Goal: Task Accomplishment & Management: Use online tool/utility

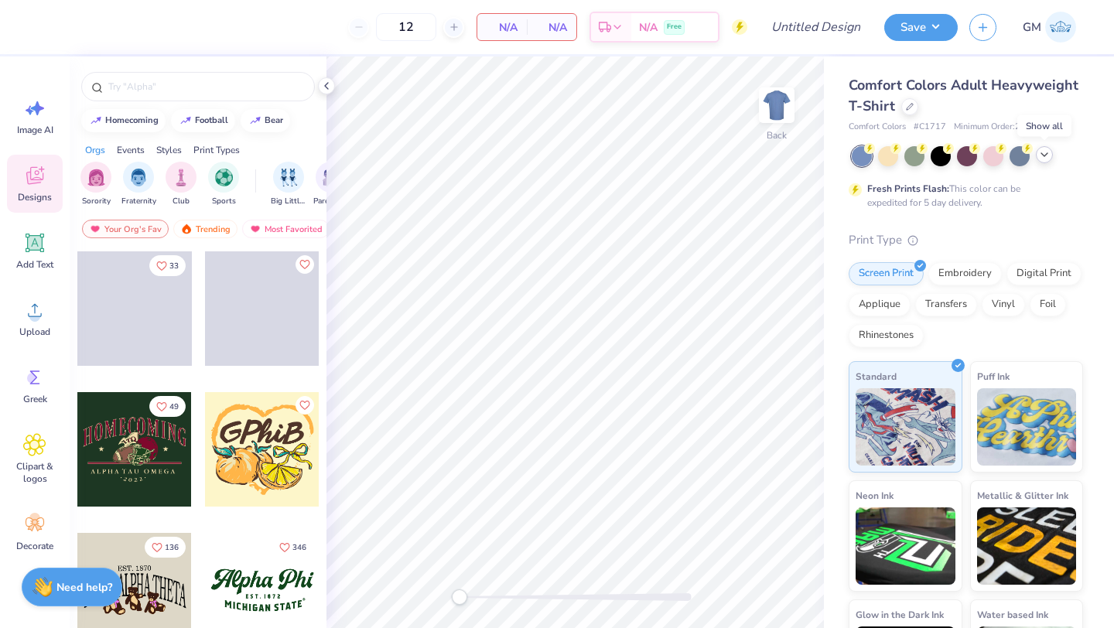
click at [1041, 153] on polyline at bounding box center [1044, 154] width 6 height 3
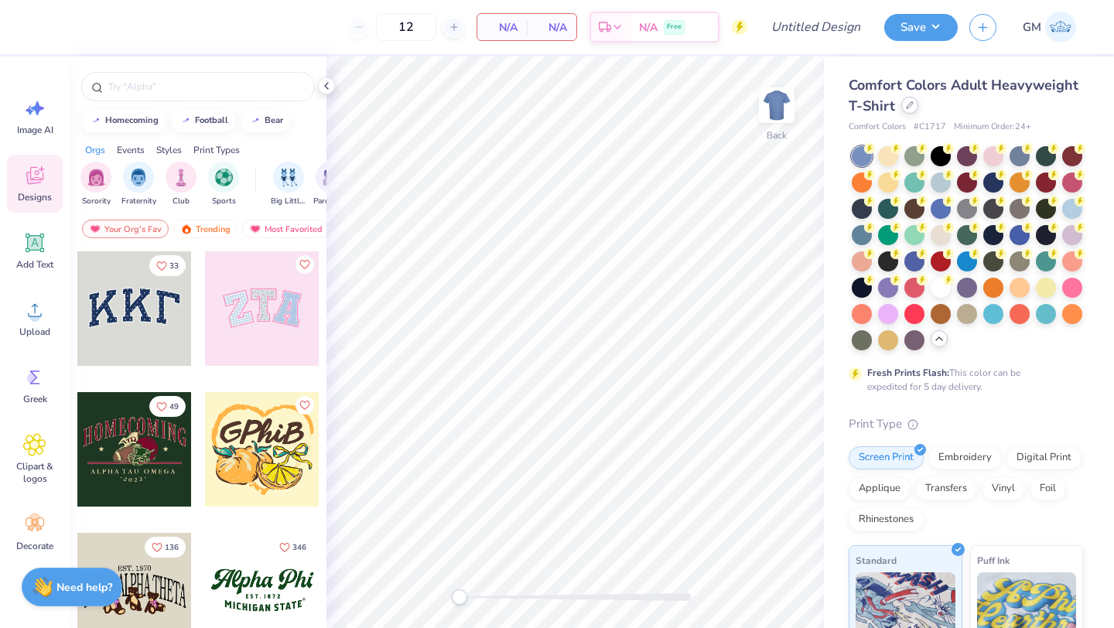
click at [908, 113] on div at bounding box center [909, 105] width 17 height 17
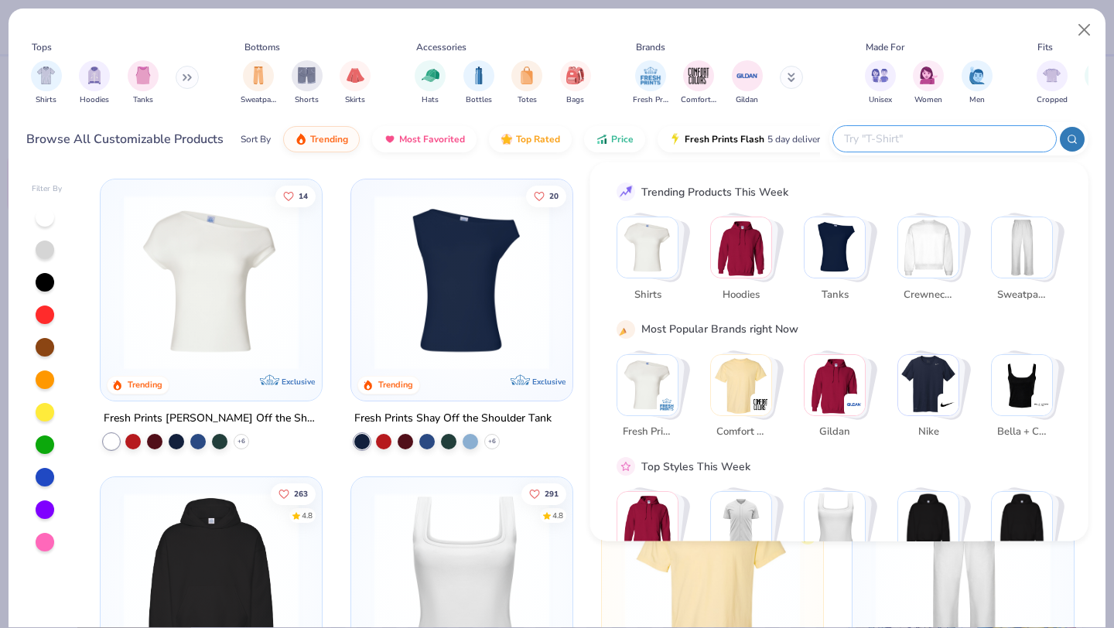
click at [948, 137] on input "text" at bounding box center [943, 139] width 203 height 18
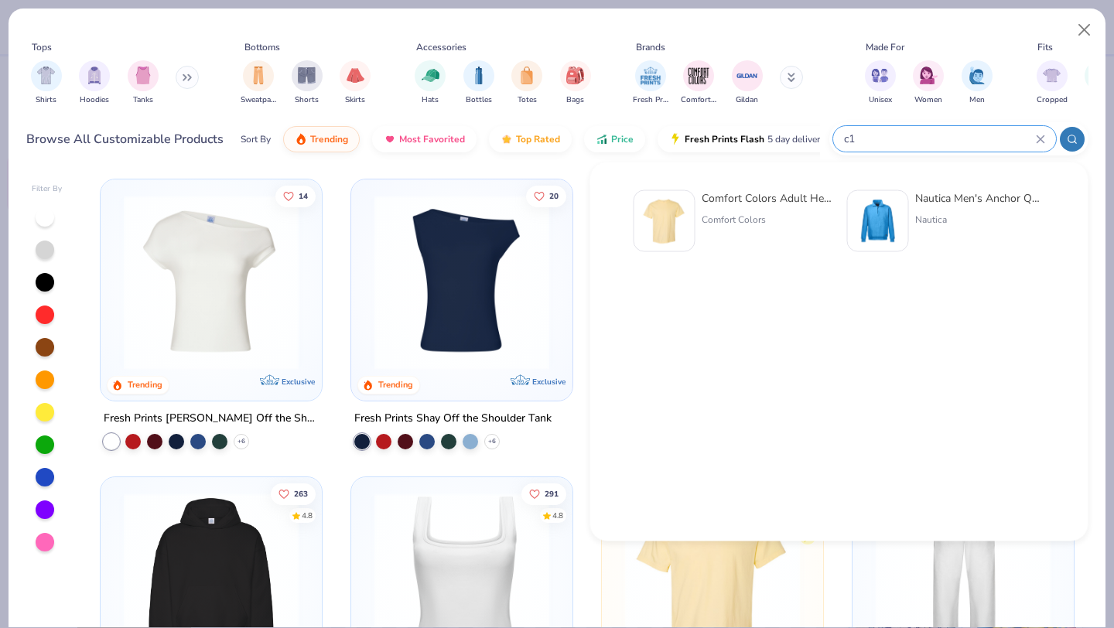
type input "c"
type input "6030cc"
click at [718, 213] on div "Comfort Colors" at bounding box center [767, 220] width 130 height 14
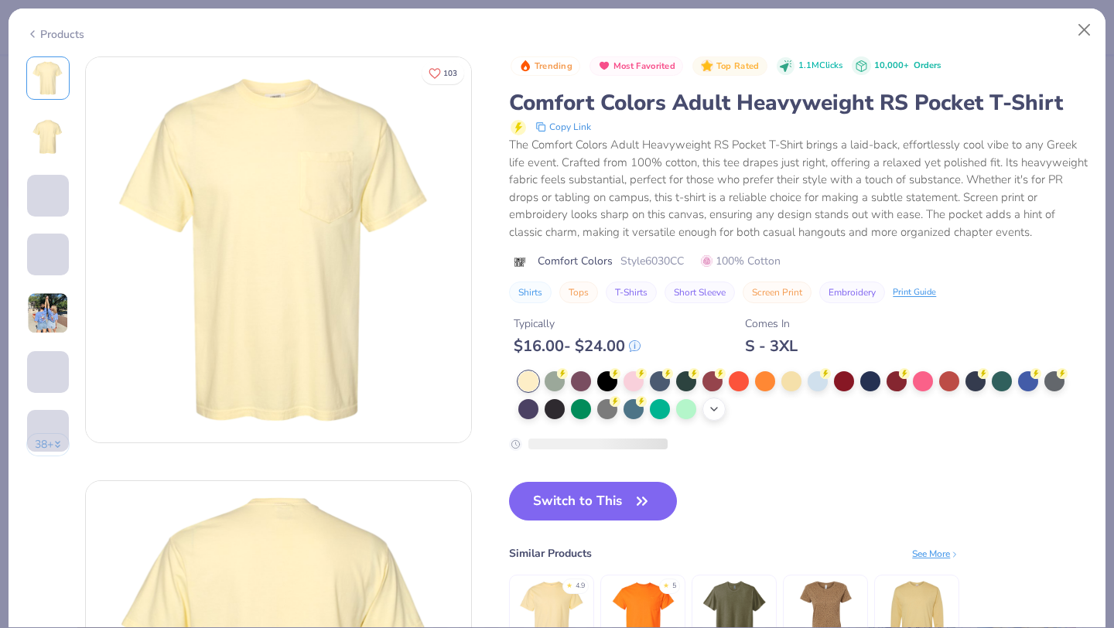
click at [715, 408] on icon at bounding box center [714, 409] width 12 height 12
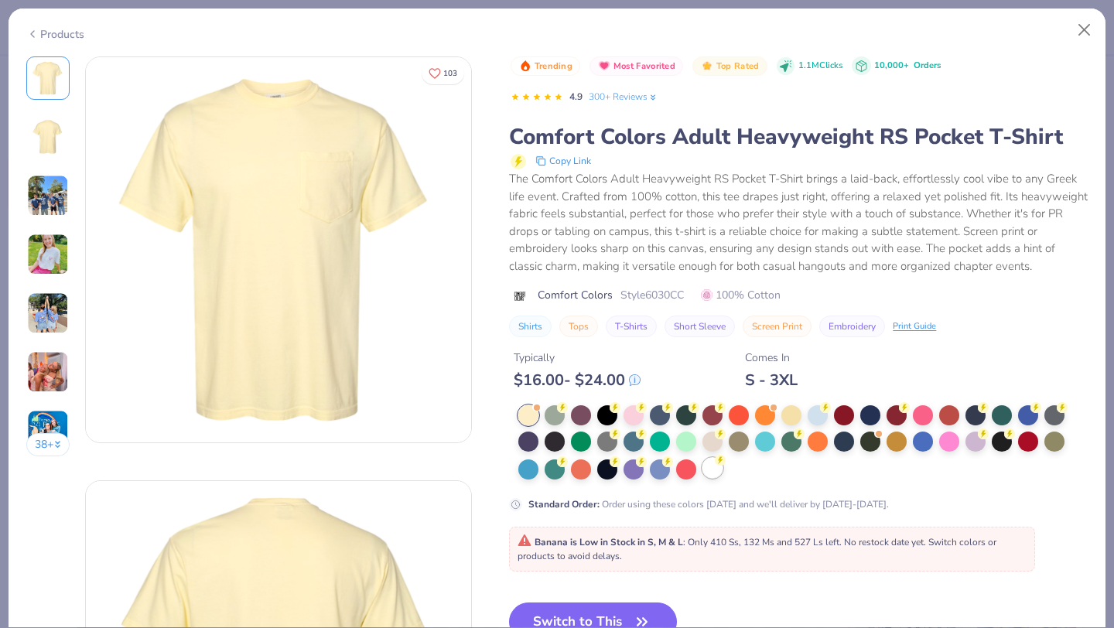
click at [718, 473] on div at bounding box center [712, 468] width 20 height 20
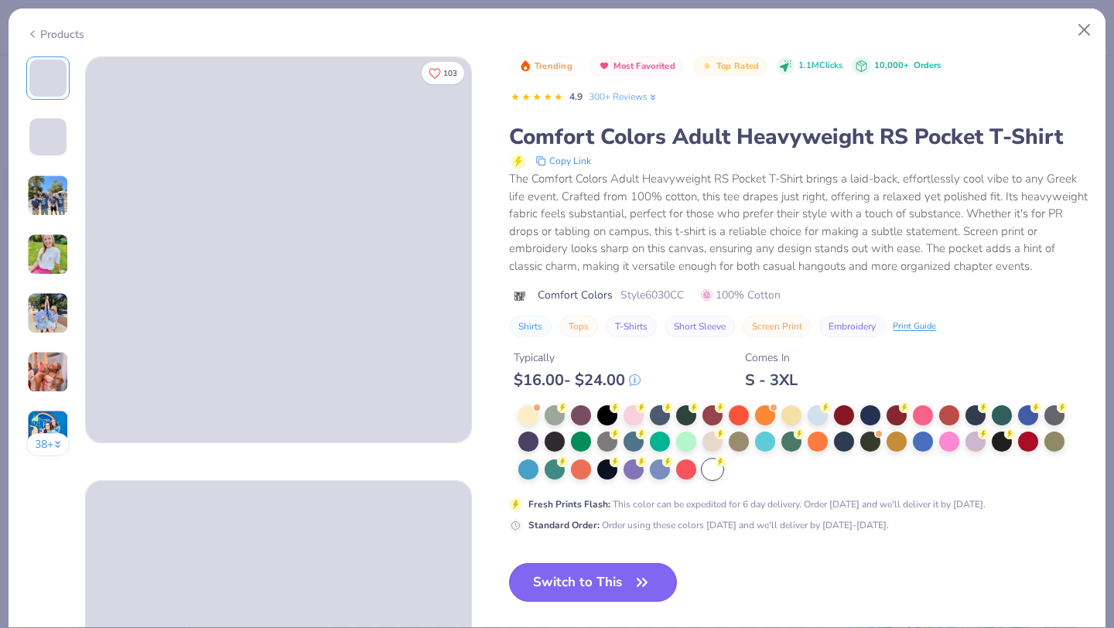
click at [623, 575] on button "Switch to This" at bounding box center [593, 582] width 168 height 39
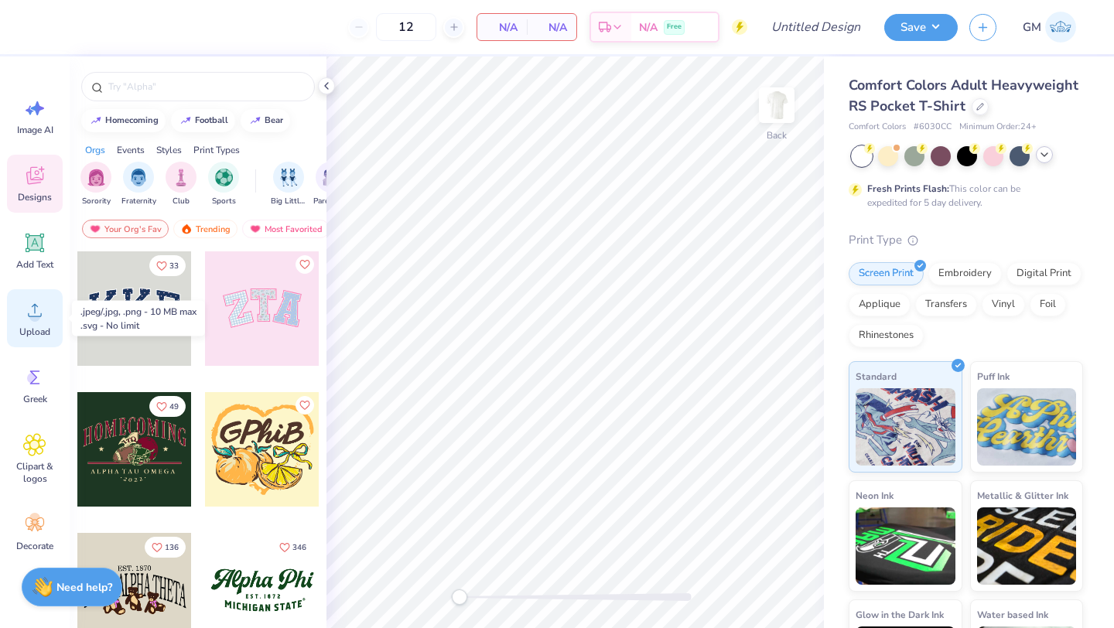
click at [22, 316] on div "Upload" at bounding box center [35, 318] width 56 height 58
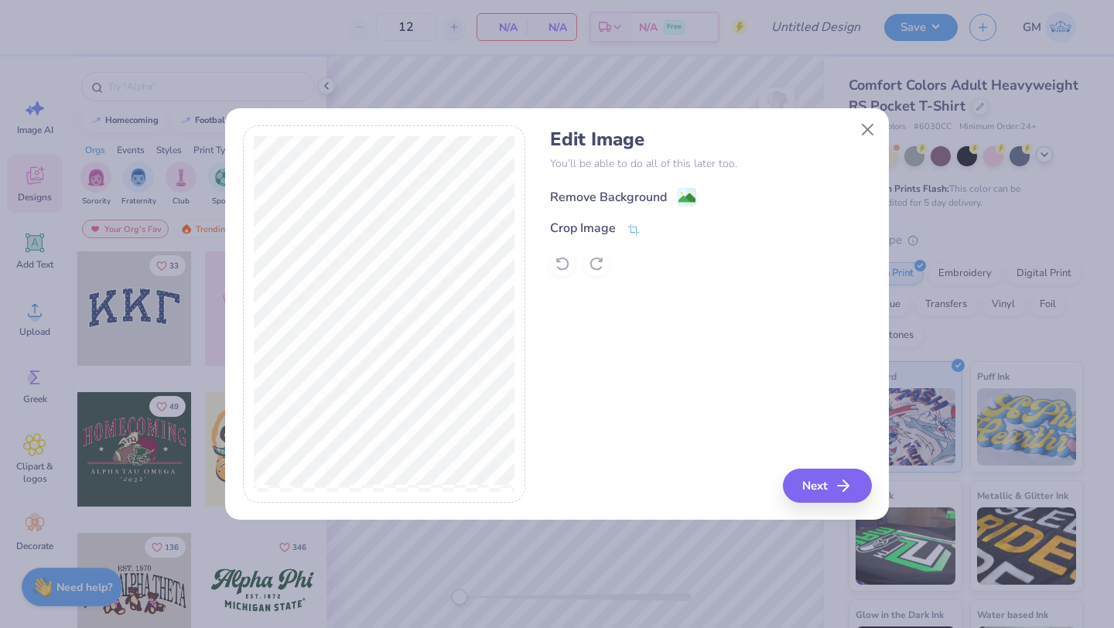
click at [684, 200] on image at bounding box center [686, 198] width 17 height 17
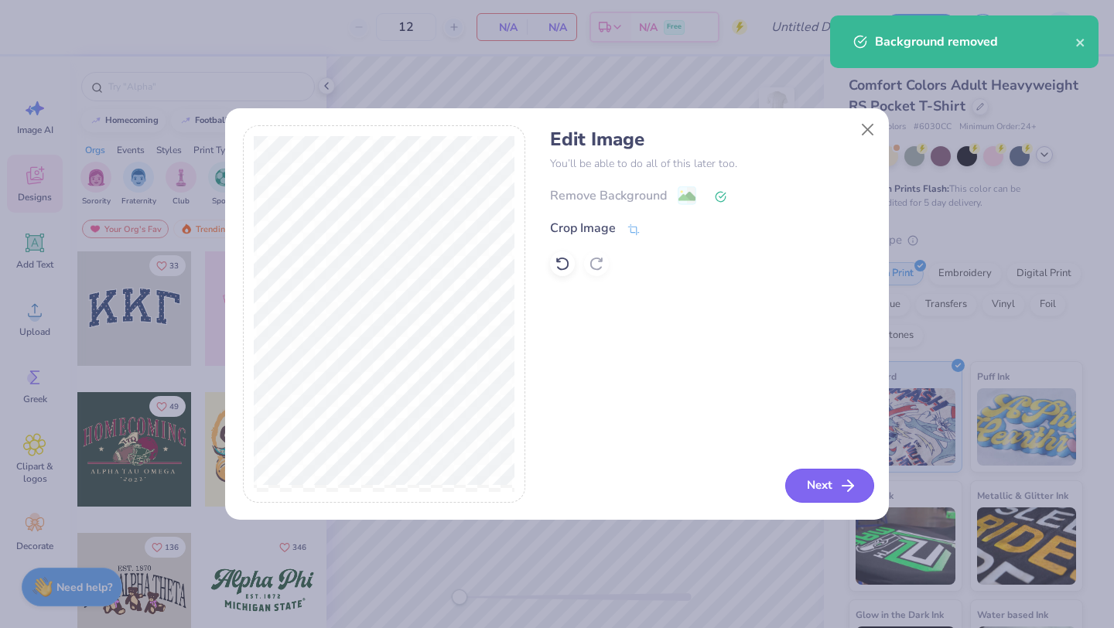
click at [837, 485] on button "Next" at bounding box center [829, 486] width 89 height 34
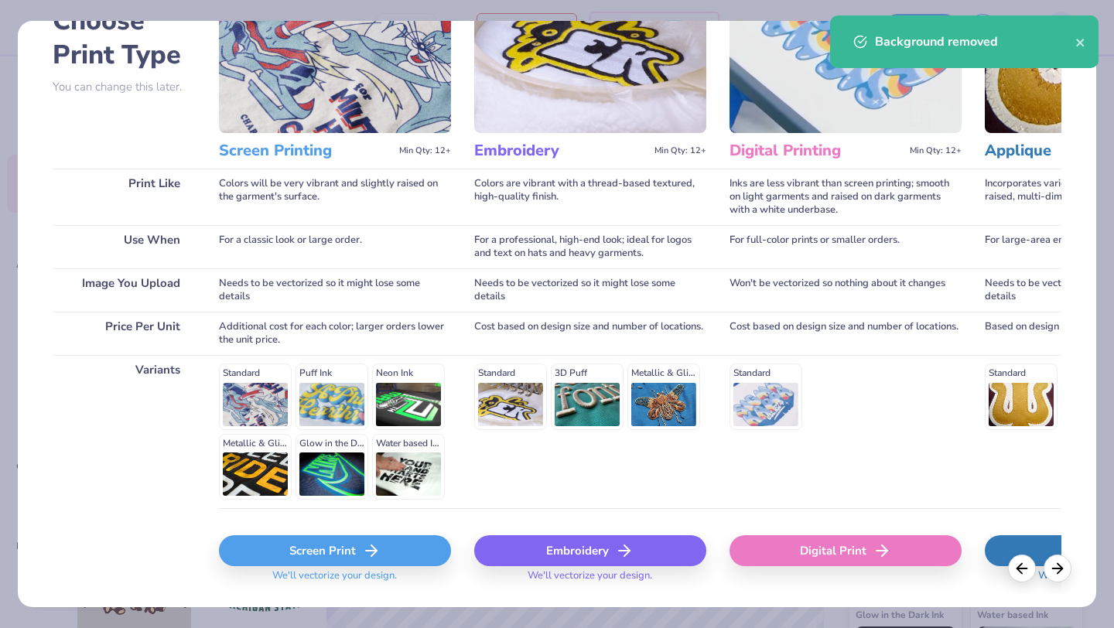
scroll to position [143, 0]
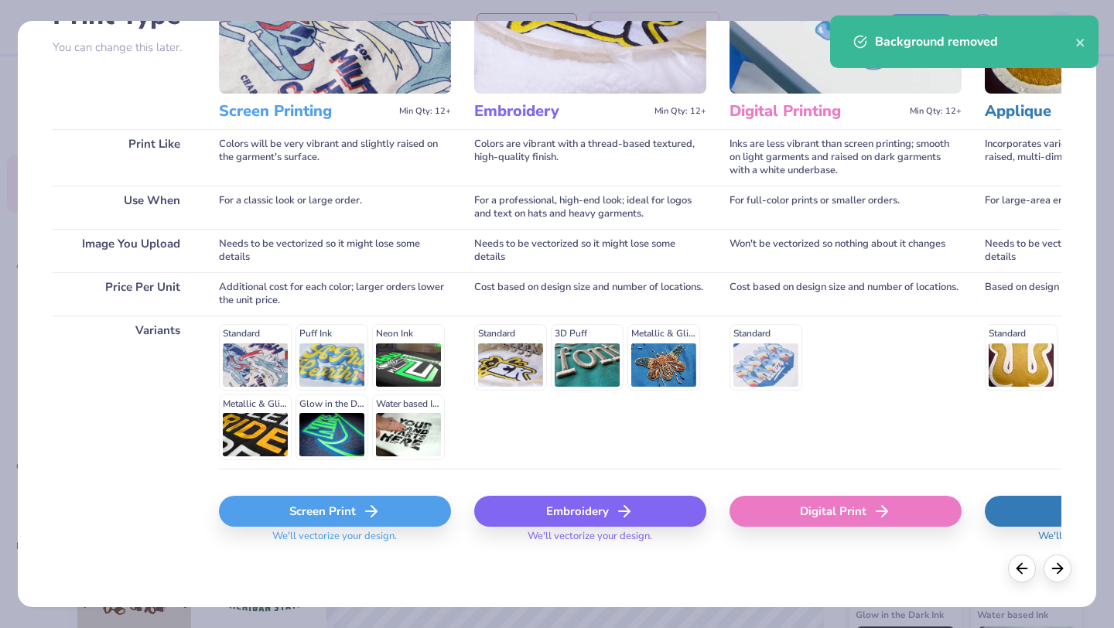
click at [317, 507] on div "Screen Print" at bounding box center [335, 511] width 232 height 31
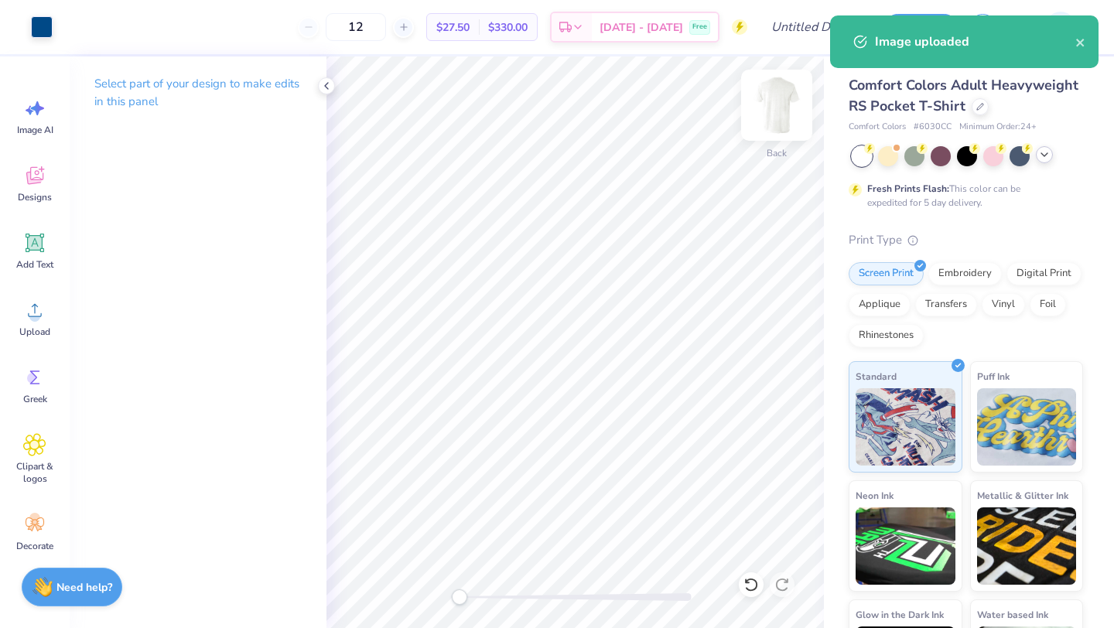
click at [785, 112] on img at bounding box center [777, 105] width 62 height 62
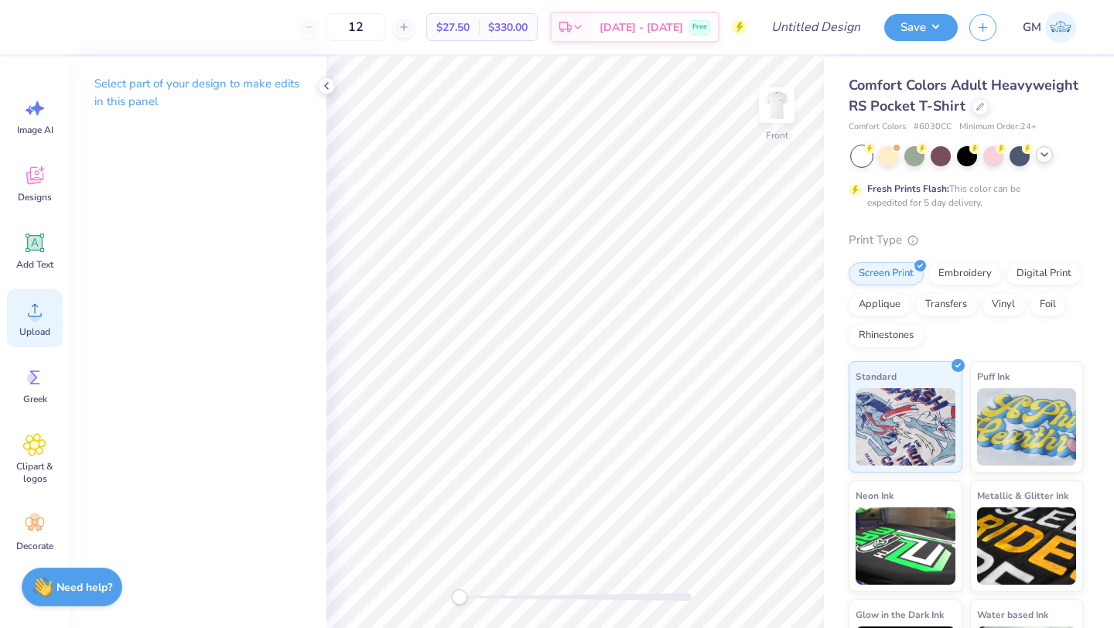
click at [29, 311] on icon at bounding box center [34, 310] width 23 height 23
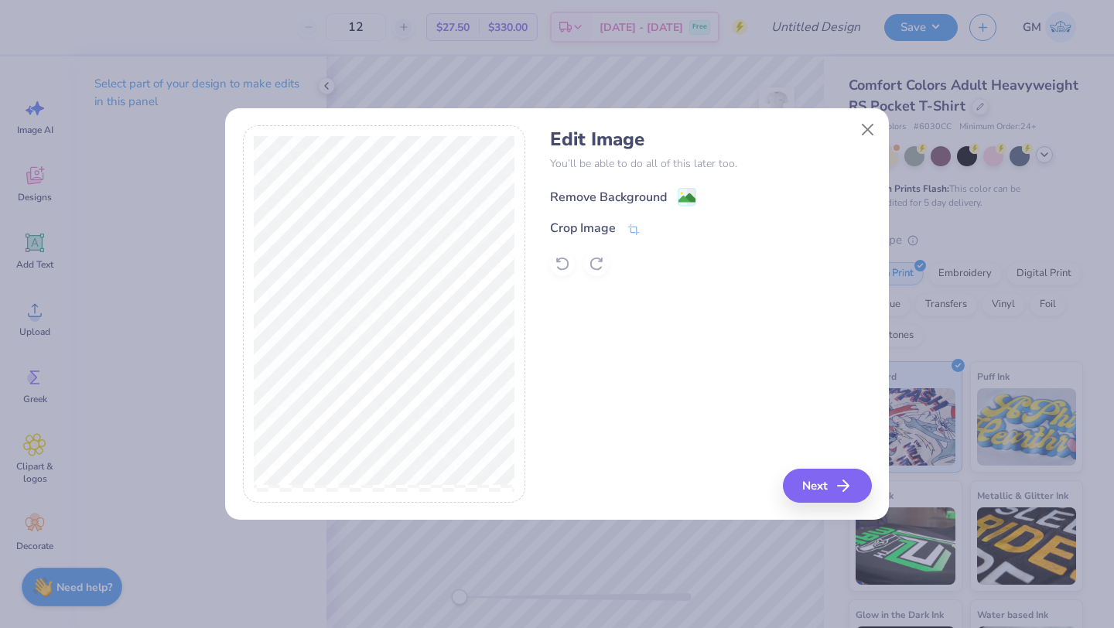
click at [661, 192] on div "Remove Background" at bounding box center [608, 197] width 117 height 19
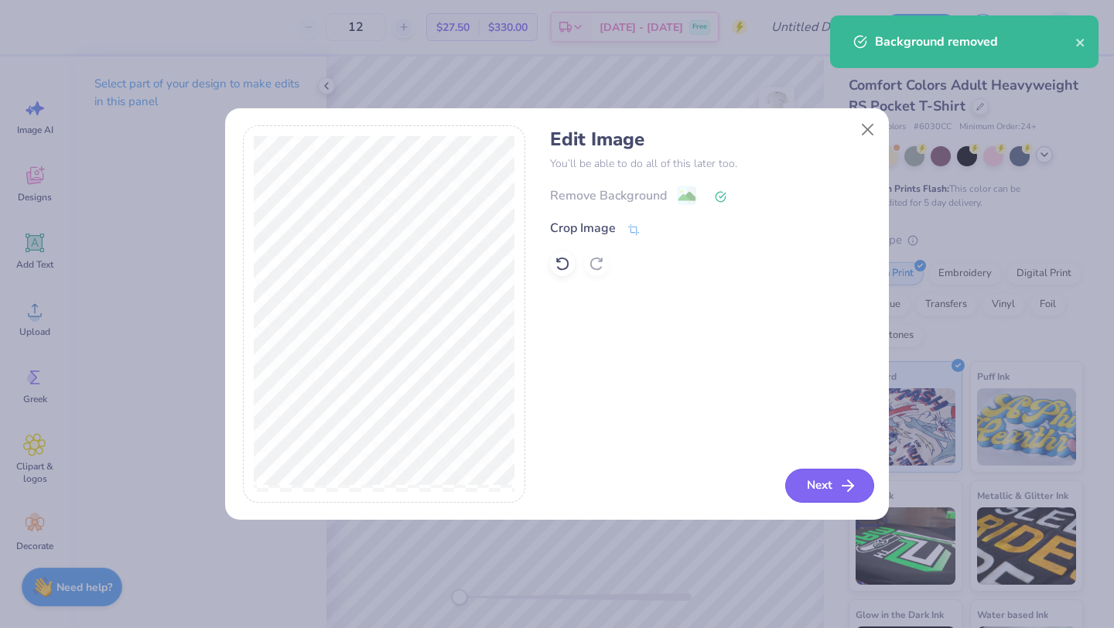
click at [824, 491] on button "Next" at bounding box center [829, 486] width 89 height 34
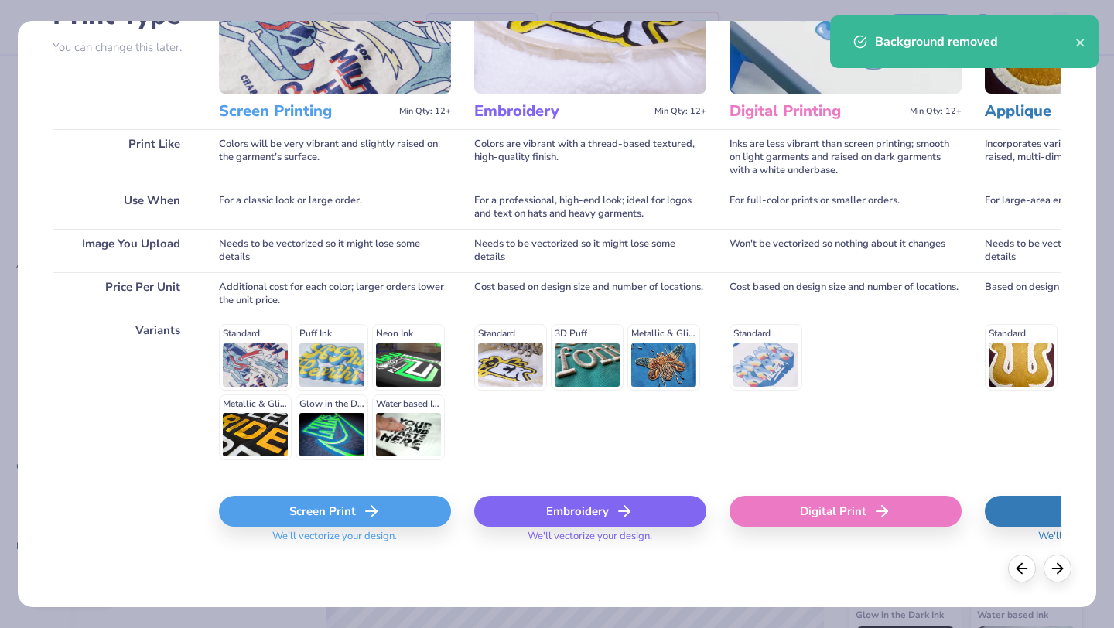
click at [302, 510] on div "Screen Print" at bounding box center [335, 511] width 232 height 31
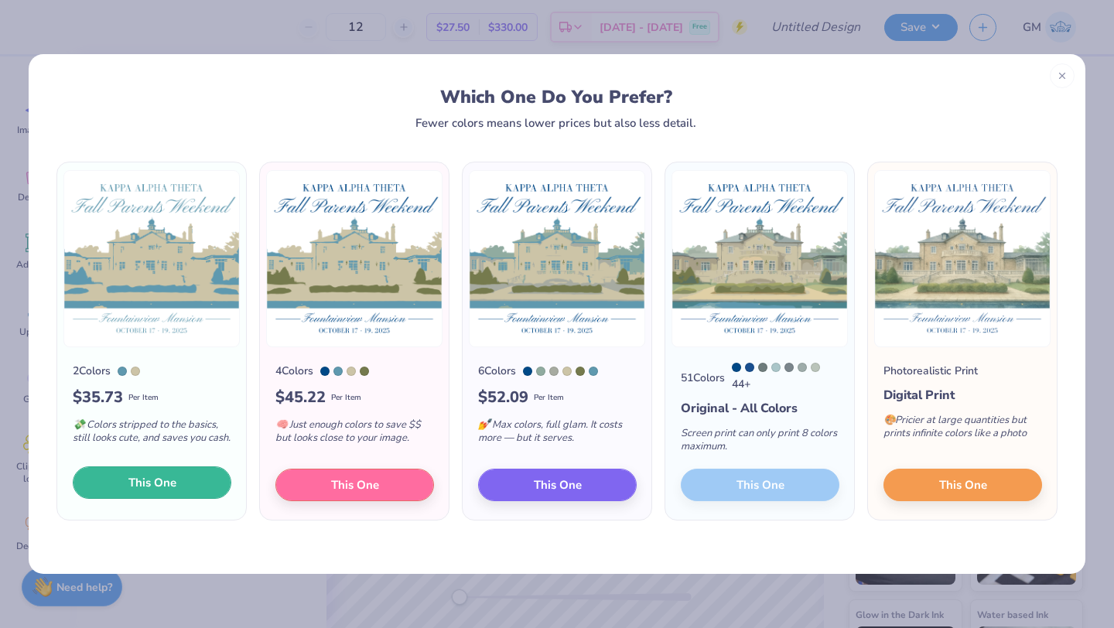
click at [170, 483] on span "This One" at bounding box center [152, 483] width 48 height 18
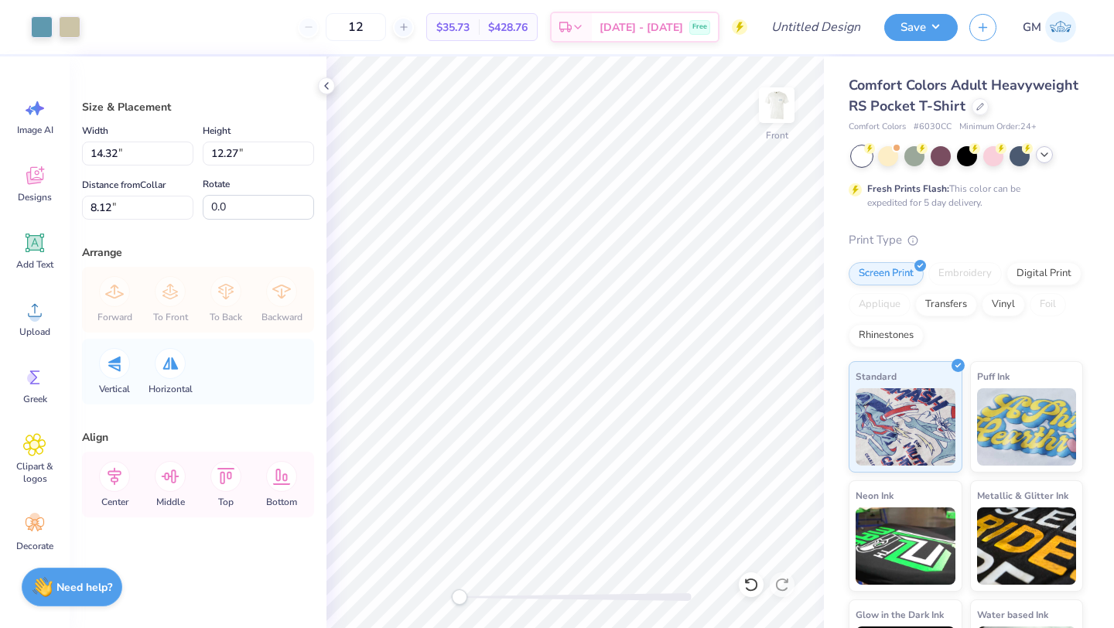
drag, startPoint x: 693, startPoint y: 446, endPoint x: 626, endPoint y: 377, distance: 96.8
click at [626, 377] on div at bounding box center [557, 314] width 1114 height 628
type input "8.94"
type input "7.66"
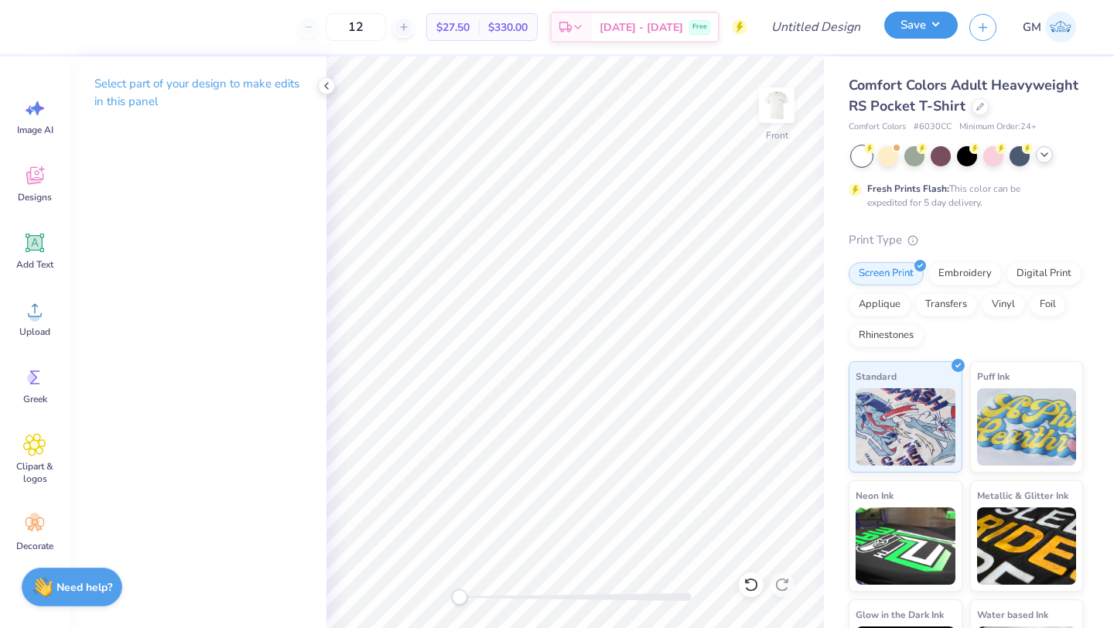
click at [906, 29] on button "Save" at bounding box center [920, 25] width 73 height 27
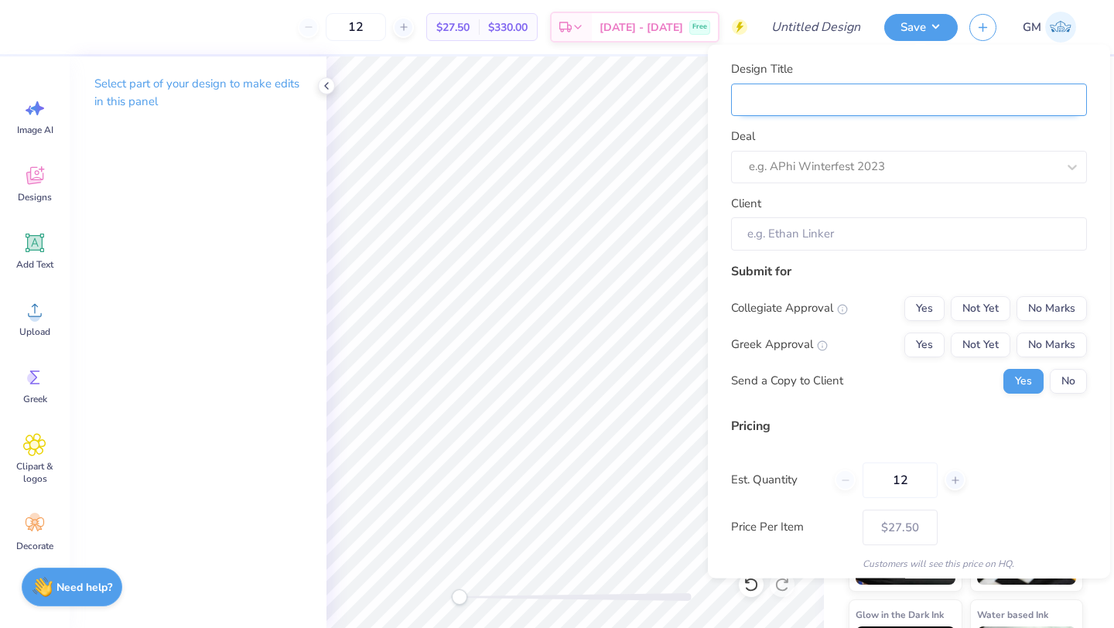
click at [821, 106] on input "Design Title" at bounding box center [909, 99] width 356 height 33
type input "T"
type input "Th"
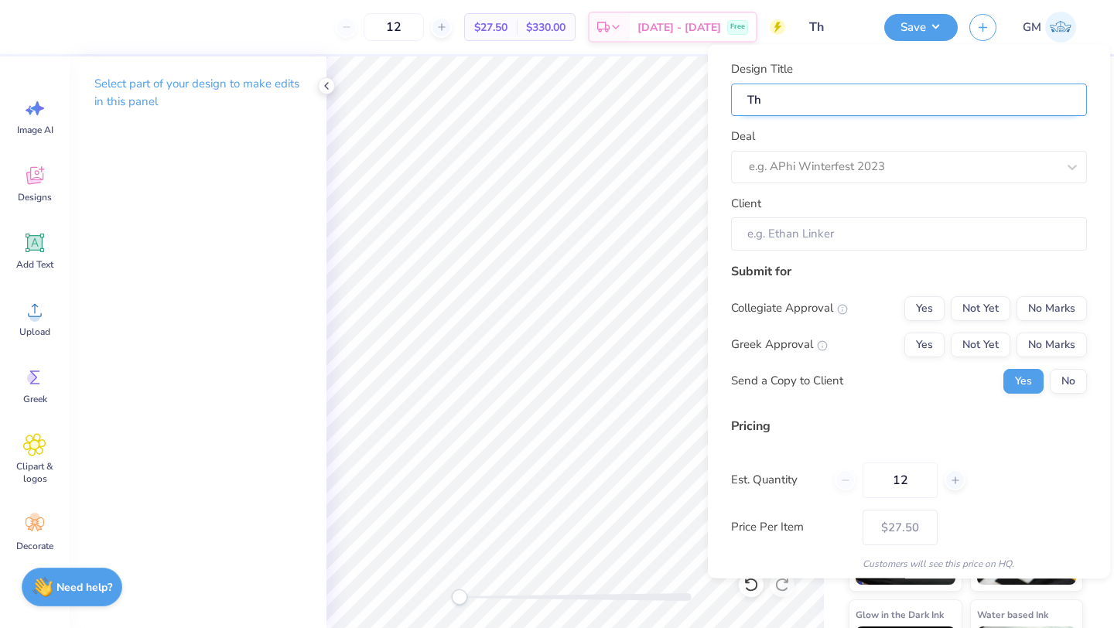
type input "The"
type input "Thet"
type input "Theta"
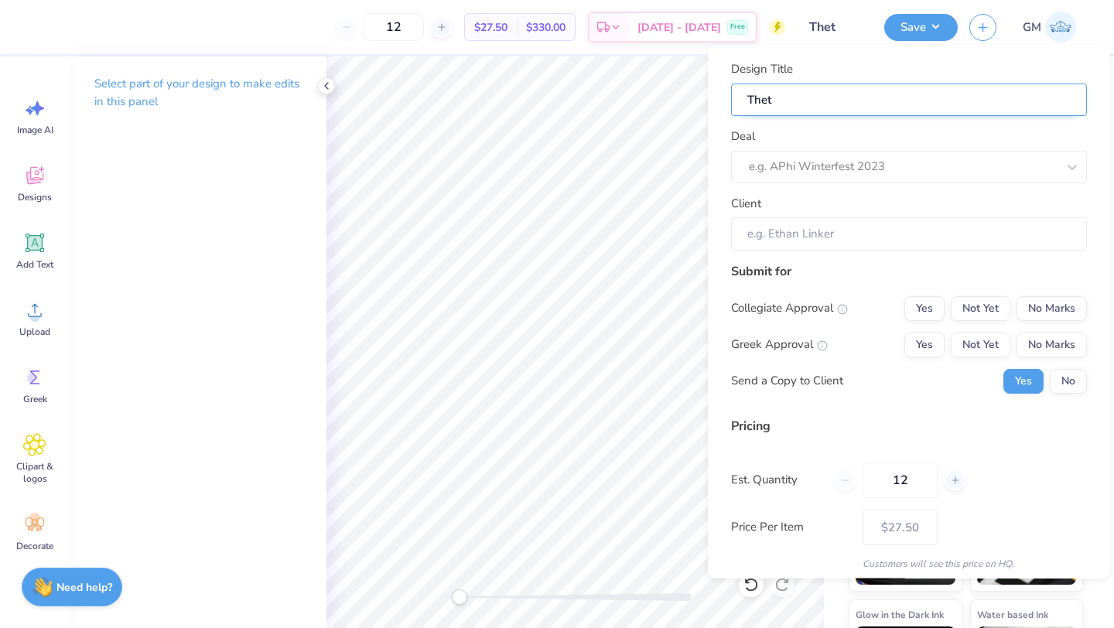
type input "Theta"
type input "Theta P"
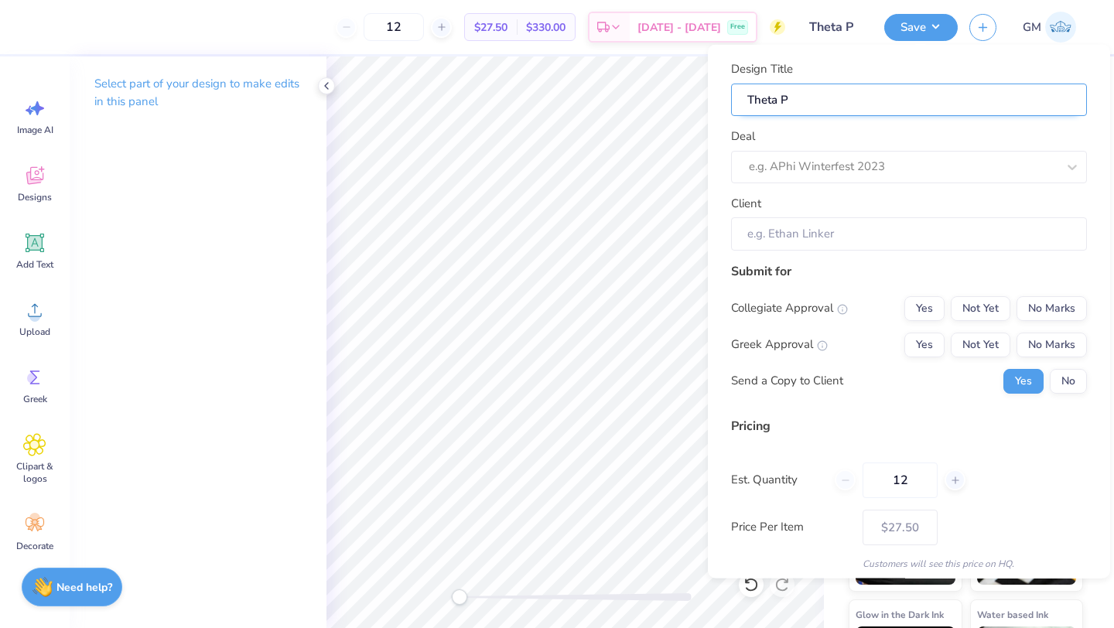
type input "Theta Pa"
type input "Theta Par"
type input "Theta Pare"
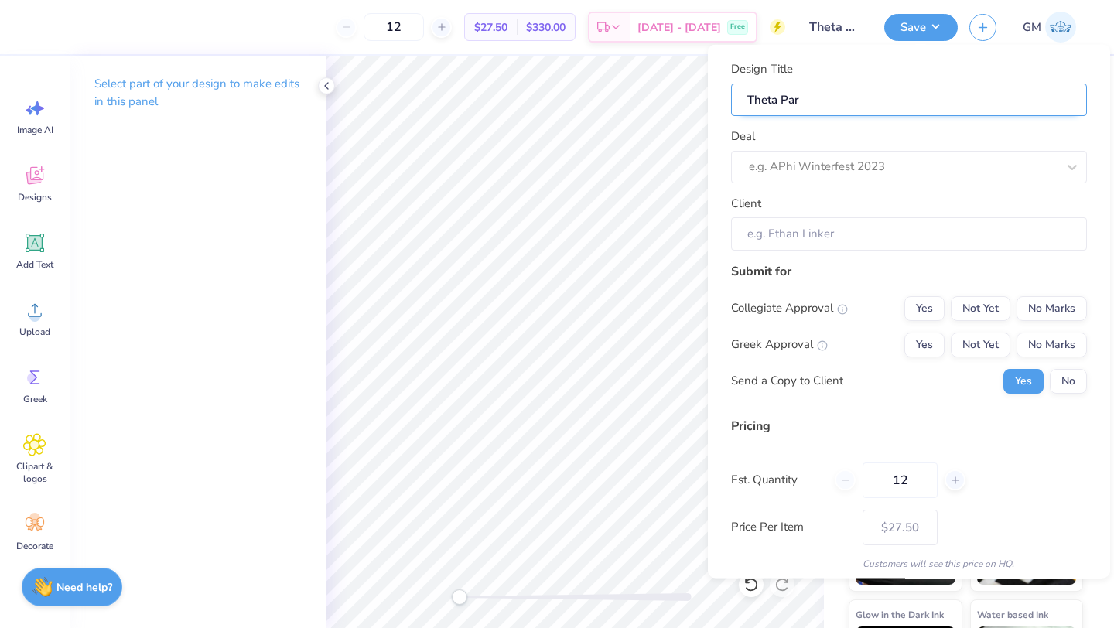
type input "Theta Pare"
type input "Theta Paren"
type input "Theta Parent"
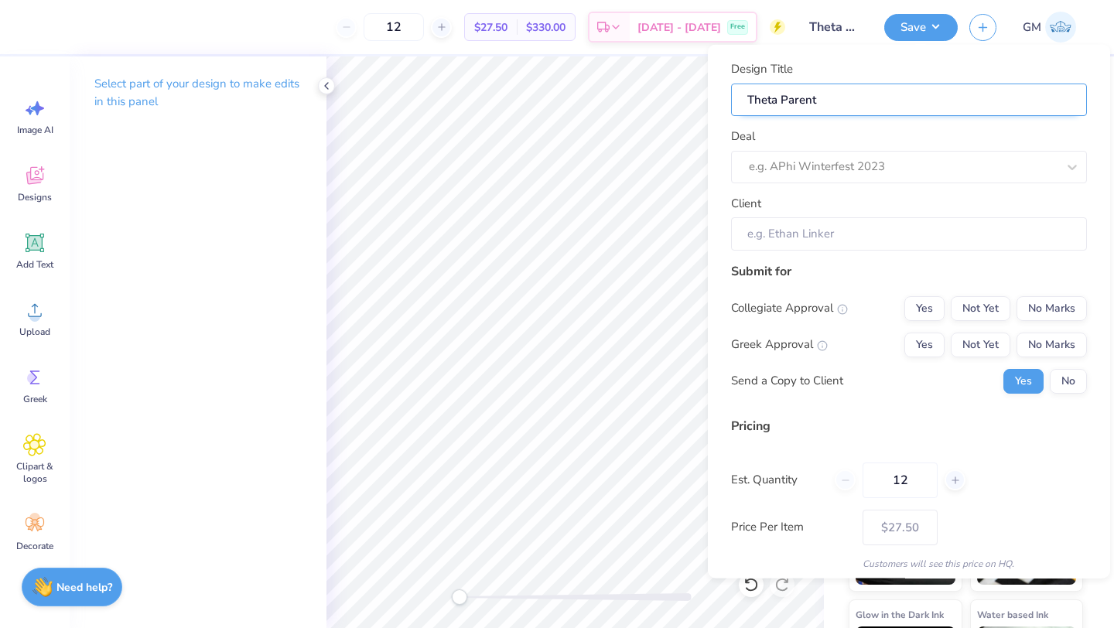
type input "Theta Parents"
type input "Theta Parents W"
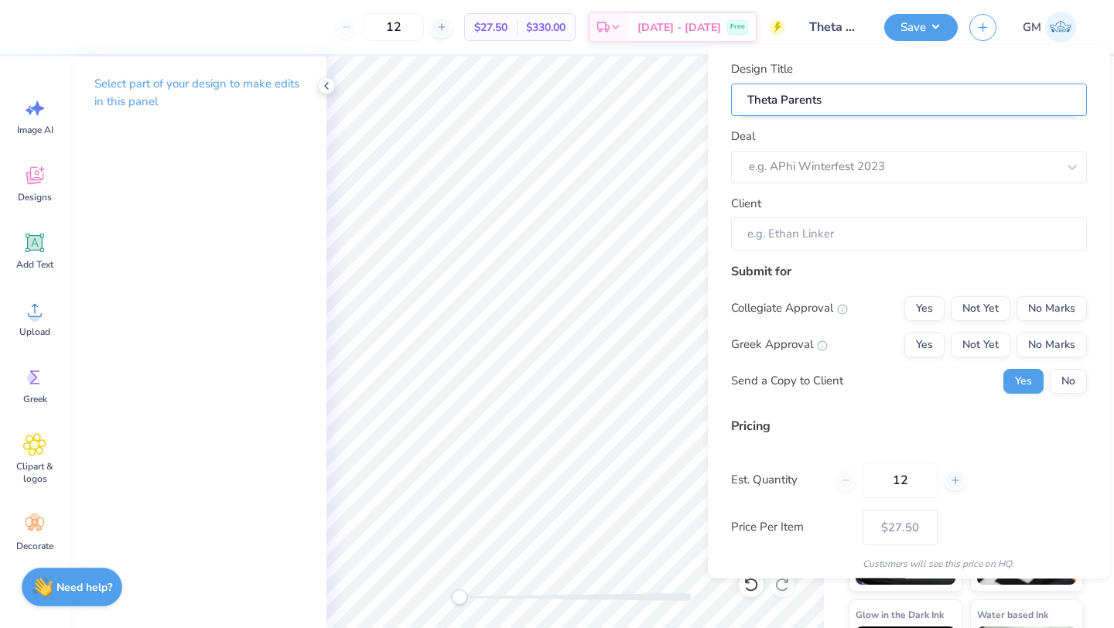
type input "Theta Parents W"
type input "Theta Parents We"
type input "Theta Parents Wee"
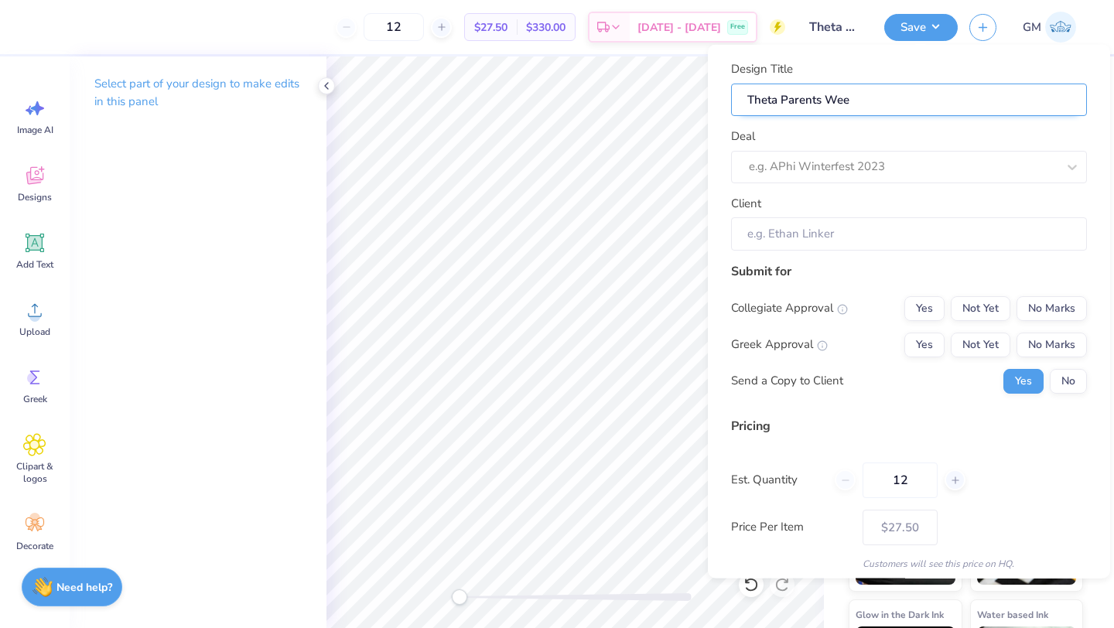
type input "Theta Parents Week"
type input "Theta Parents Weeke"
type input "Theta Parents Weeken"
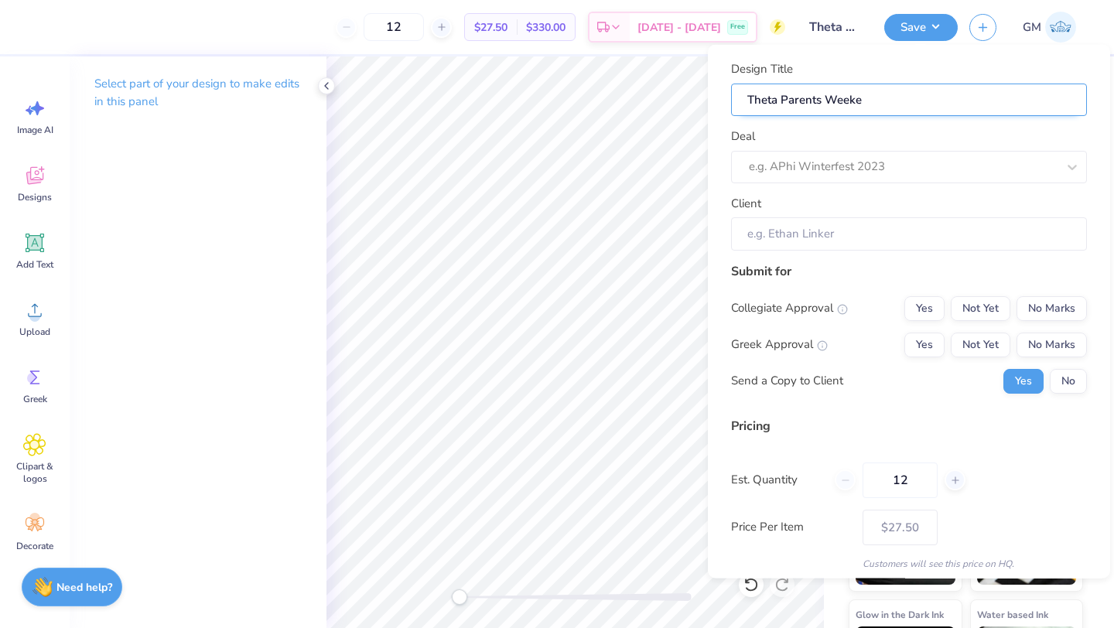
type input "Theta Parents Weeken"
type input "Theta Parents Weekend"
click at [838, 153] on div "e.g. APhi Winterfest 2023" at bounding box center [909, 166] width 356 height 32
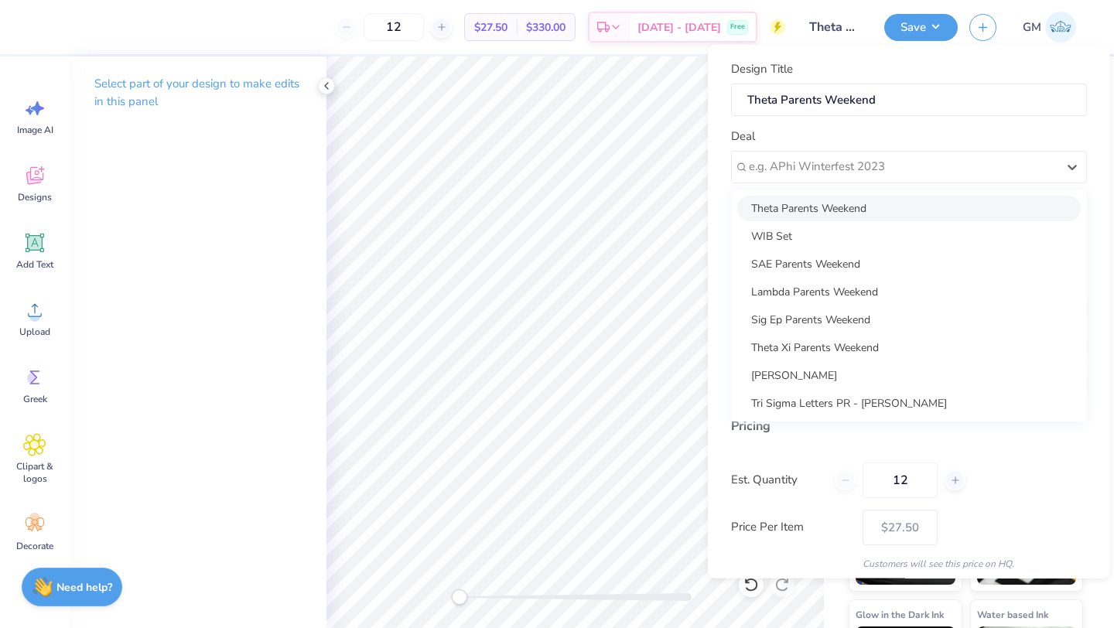
click at [833, 208] on div "Theta Parents Weekend" at bounding box center [908, 208] width 343 height 26
type input "Lindsey Ervin"
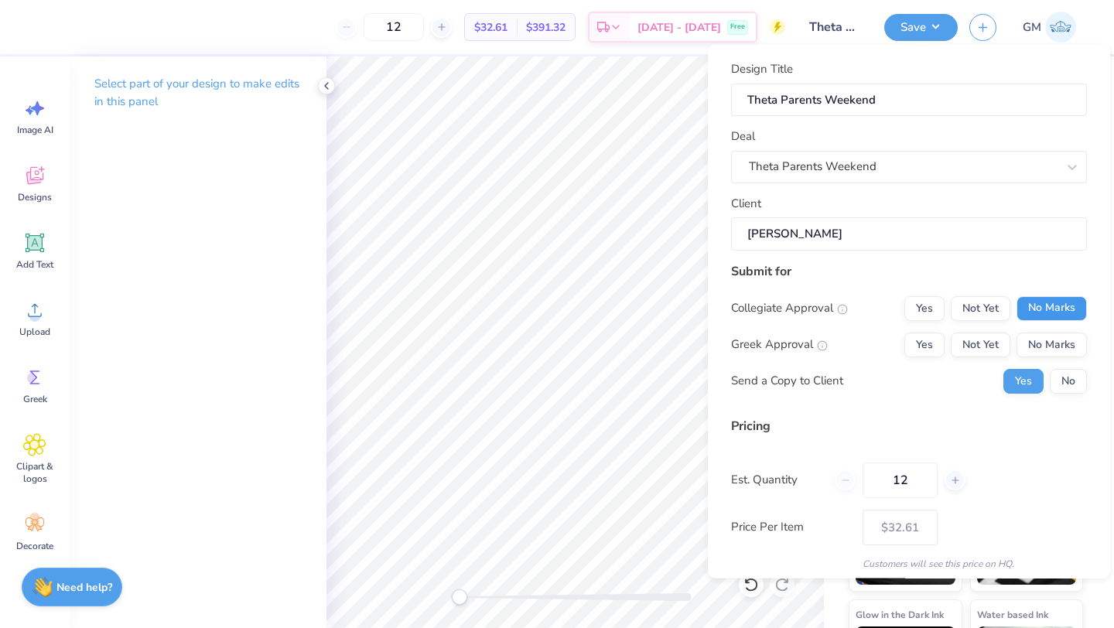
click at [1043, 312] on button "No Marks" at bounding box center [1051, 307] width 70 height 25
click at [940, 344] on button "Yes" at bounding box center [924, 344] width 40 height 25
type input "$32.61"
click at [1053, 382] on button "No" at bounding box center [1068, 380] width 37 height 25
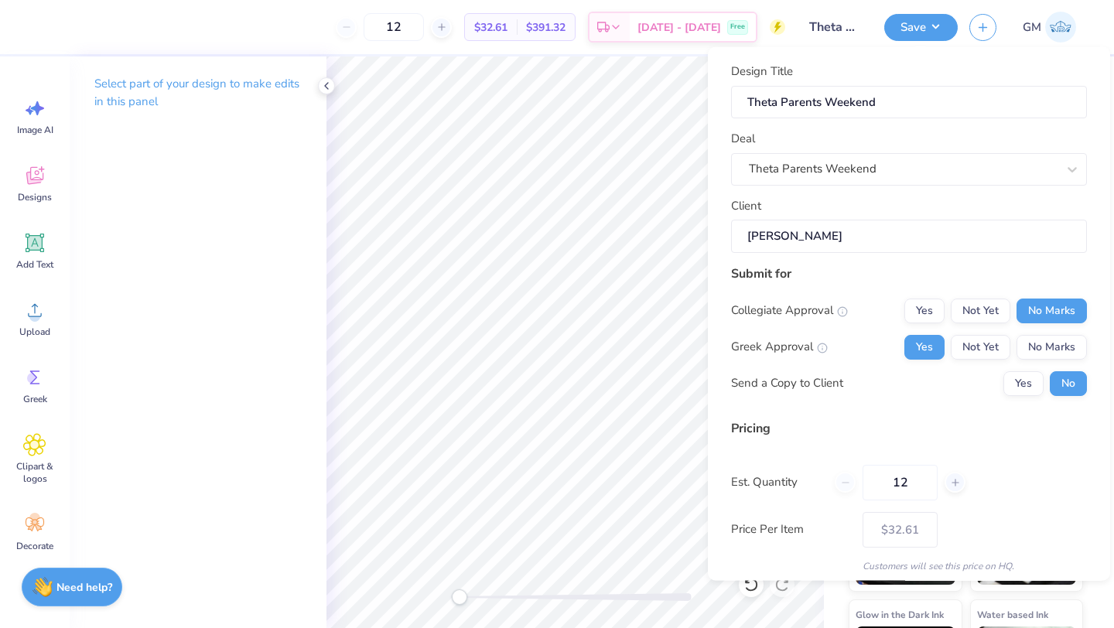
scroll to position [56, 0]
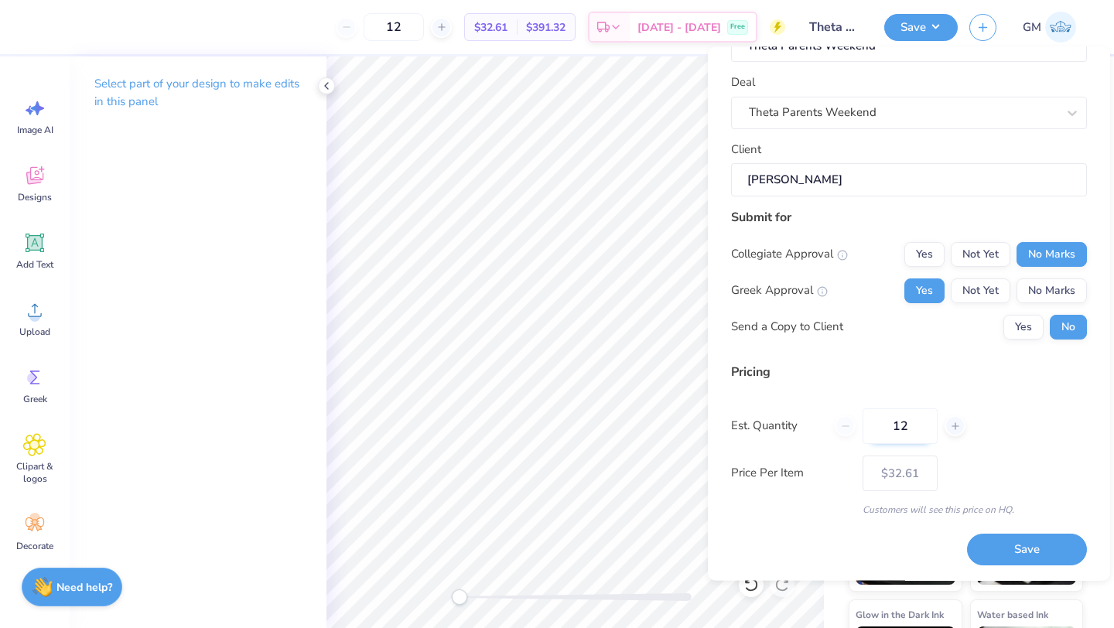
click at [910, 427] on input "12" at bounding box center [899, 426] width 75 height 36
type input "1"
type input "0"
type input "050"
type input "50"
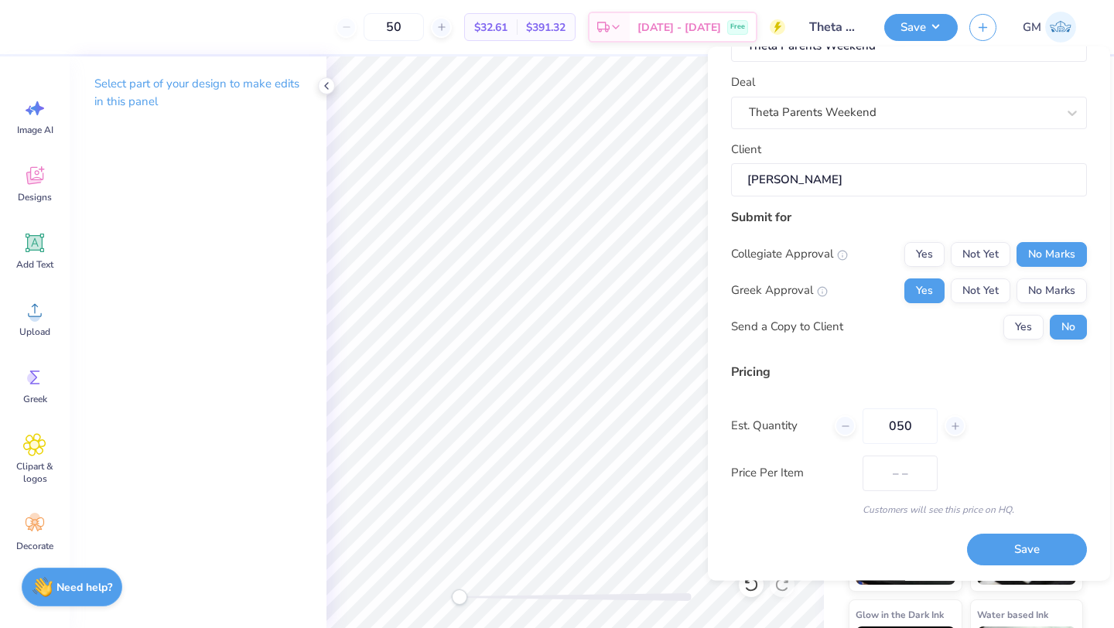
type input "$22.21"
type input "050"
click at [987, 463] on div "Price Per Item $22.21" at bounding box center [909, 474] width 356 height 36
click at [1029, 542] on button "Save" at bounding box center [1027, 550] width 120 height 32
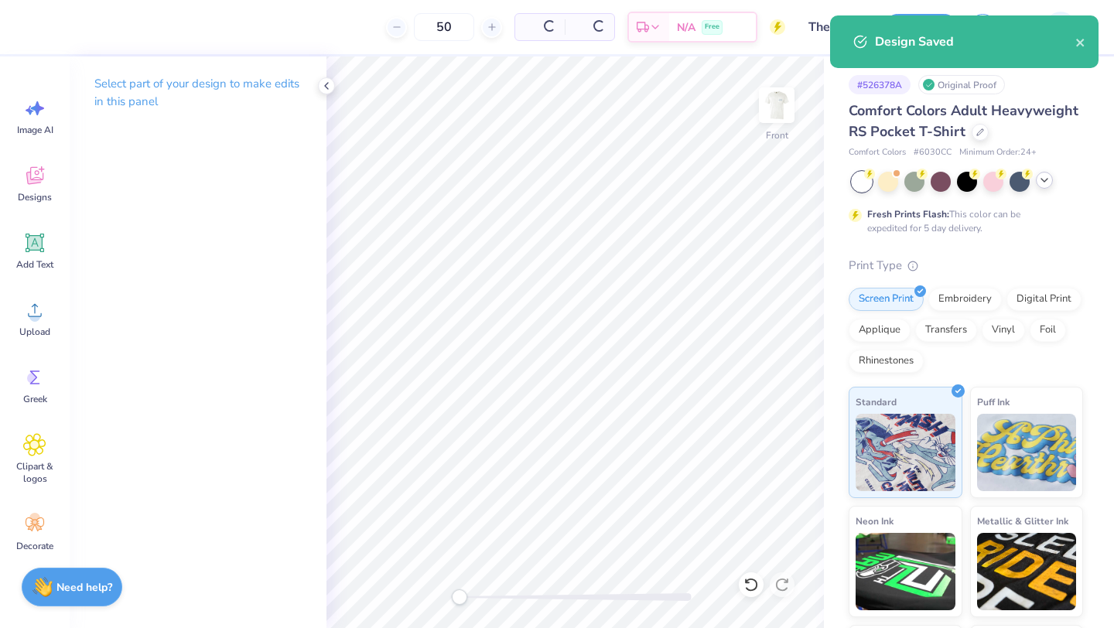
type input "$18.73"
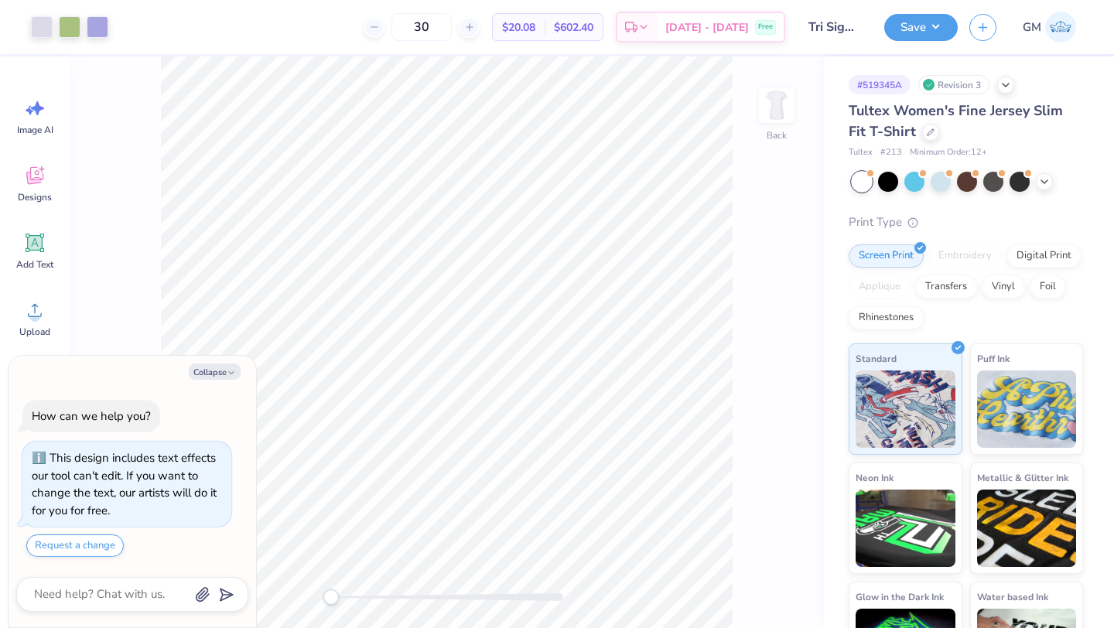
scroll to position [26, 0]
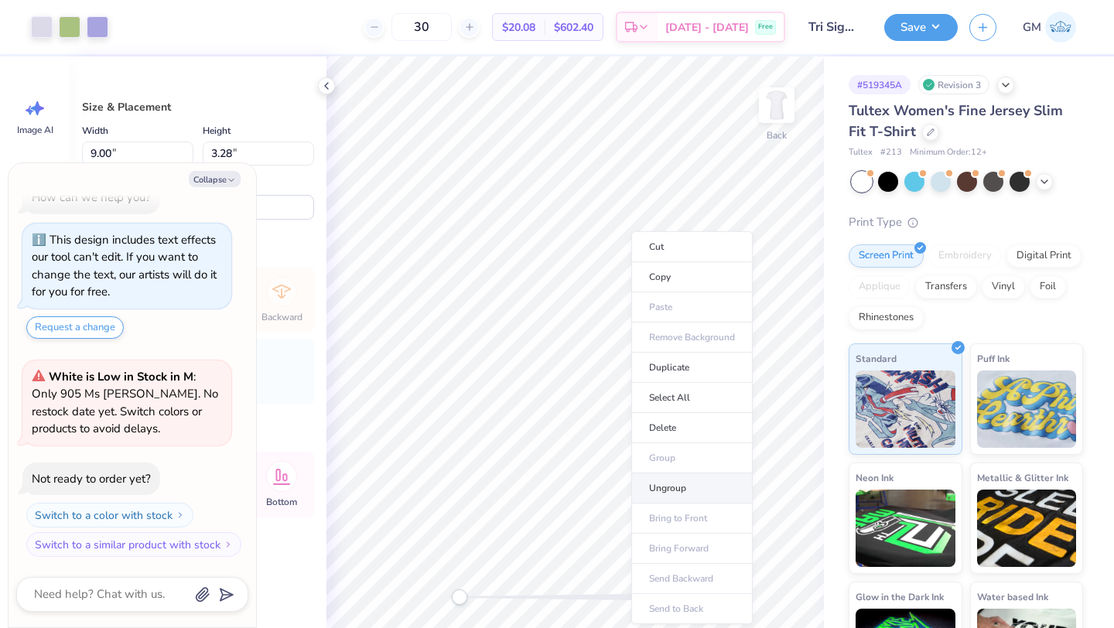
click at [671, 485] on li "Ungroup" at bounding box center [691, 488] width 121 height 30
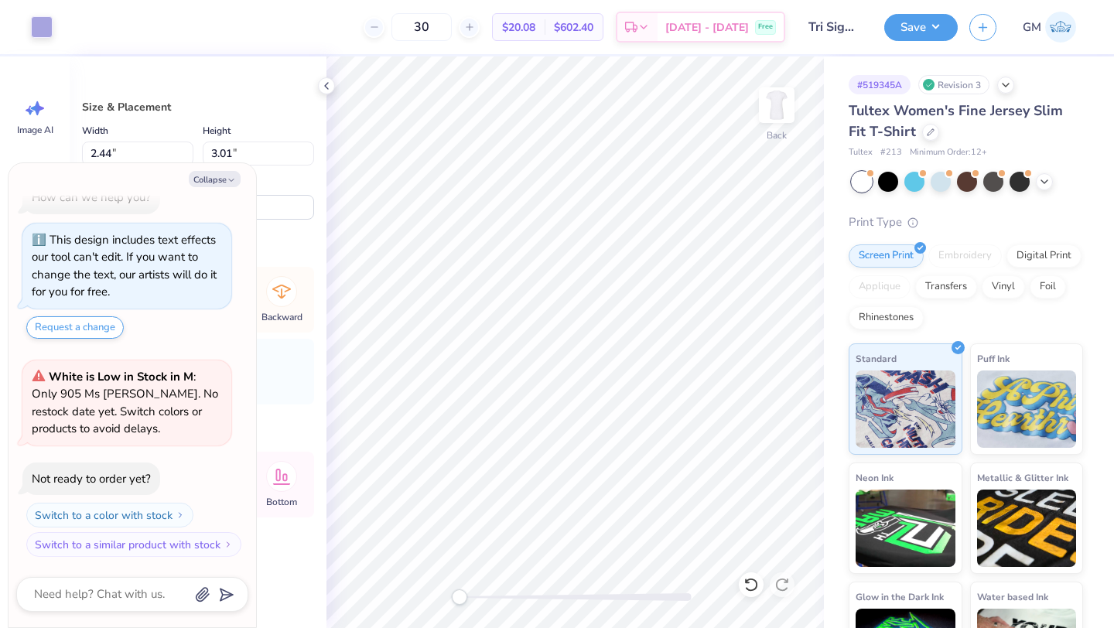
drag, startPoint x: 459, startPoint y: 598, endPoint x: 539, endPoint y: 599, distance: 80.5
click at [540, 599] on div at bounding box center [575, 597] width 232 height 8
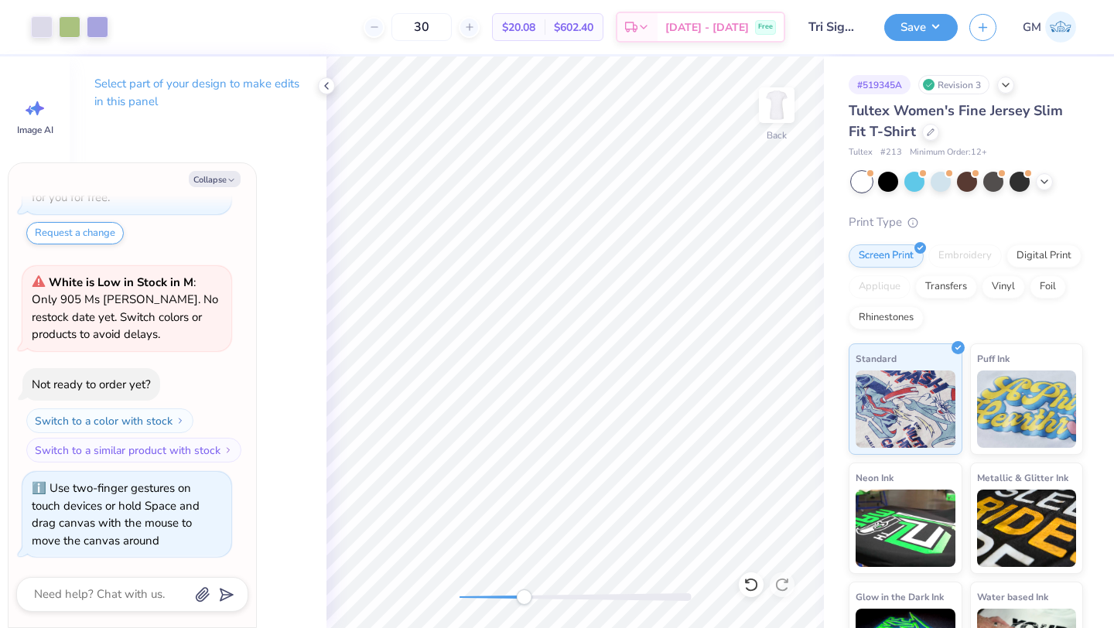
drag, startPoint x: 524, startPoint y: 599, endPoint x: 515, endPoint y: 599, distance: 8.5
click at [515, 599] on div at bounding box center [575, 597] width 232 height 8
drag, startPoint x: 545, startPoint y: 595, endPoint x: 528, endPoint y: 595, distance: 17.0
click at [537, 595] on div "Accessibility label" at bounding box center [544, 596] width 15 height 15
click at [756, 585] on icon at bounding box center [750, 585] width 13 height 14
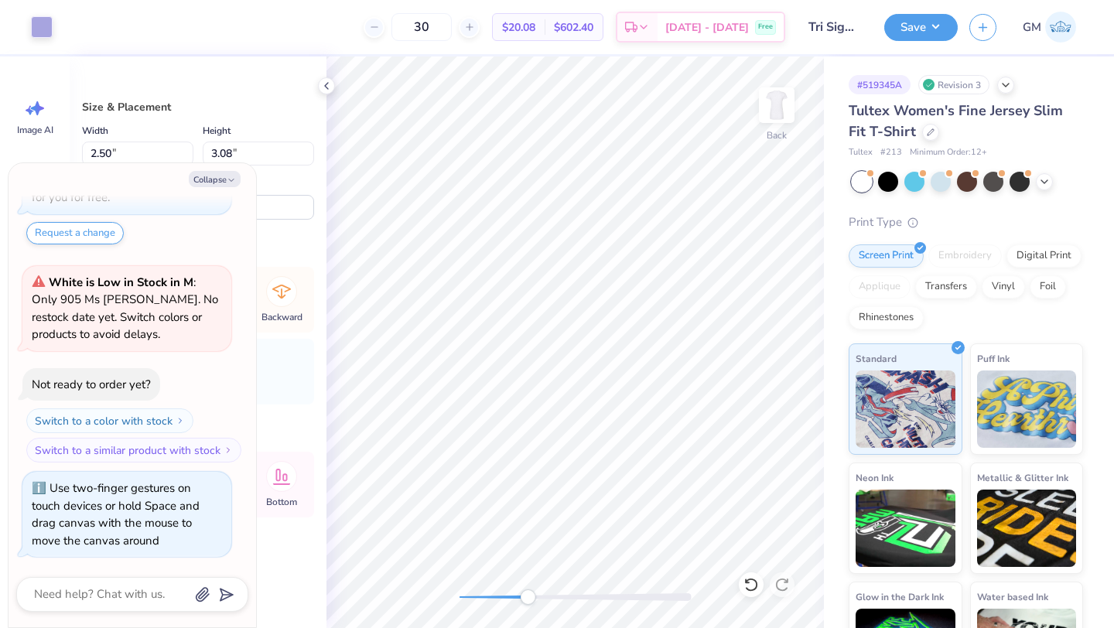
type textarea "x"
type input "2.55"
type input "3.14"
type input "3.11"
type textarea "x"
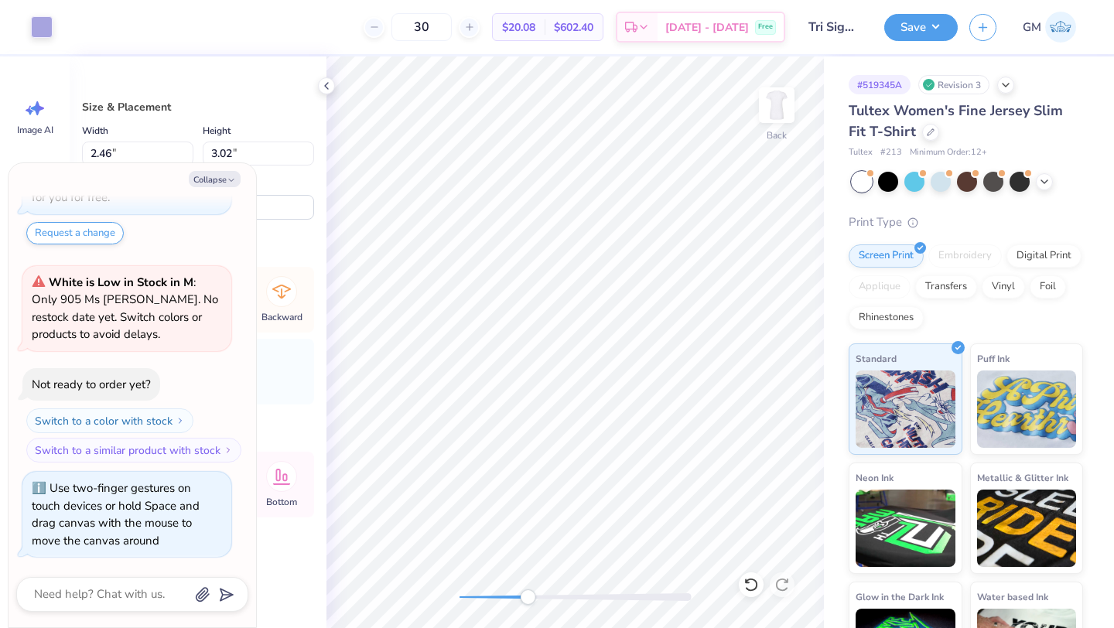
type input "2.46"
type input "3.02"
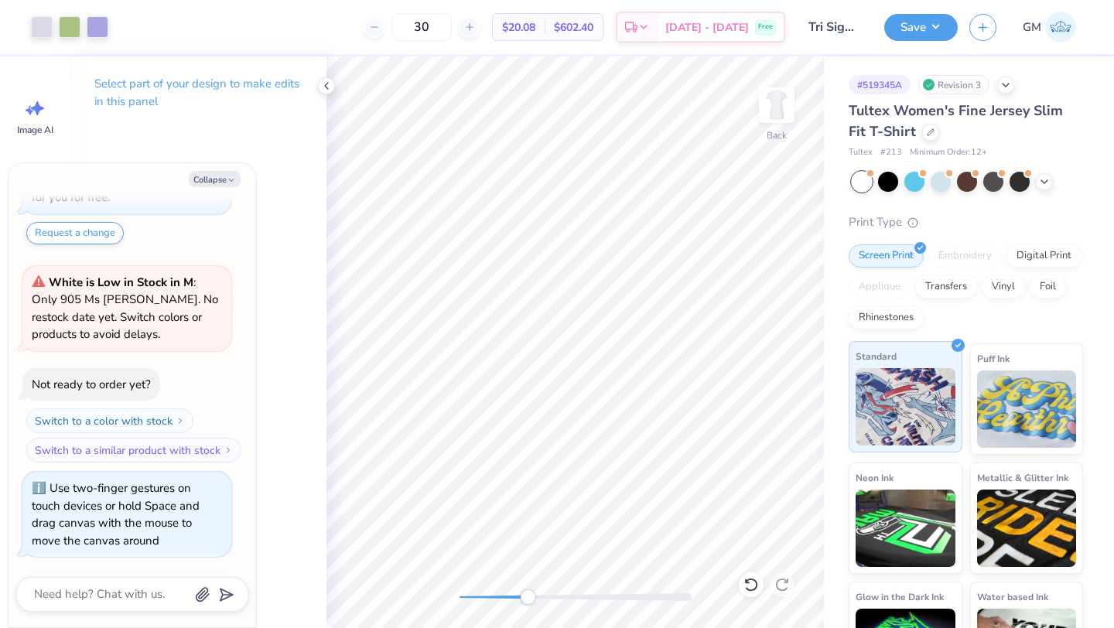
click at [879, 442] on div "Art colors 30 $20.08 Per Item $602.40 Total Est. Delivery [DATE] - [DATE] Free …" at bounding box center [557, 314] width 1114 height 628
click at [492, 595] on div at bounding box center [575, 597] width 232 height 8
click at [917, 454] on div "Art colors 30 $20.08 Per Item $602.40 Total Est. Delivery [DATE] - [DATE] Free …" at bounding box center [557, 314] width 1114 height 628
click at [318, 83] on div at bounding box center [326, 85] width 17 height 17
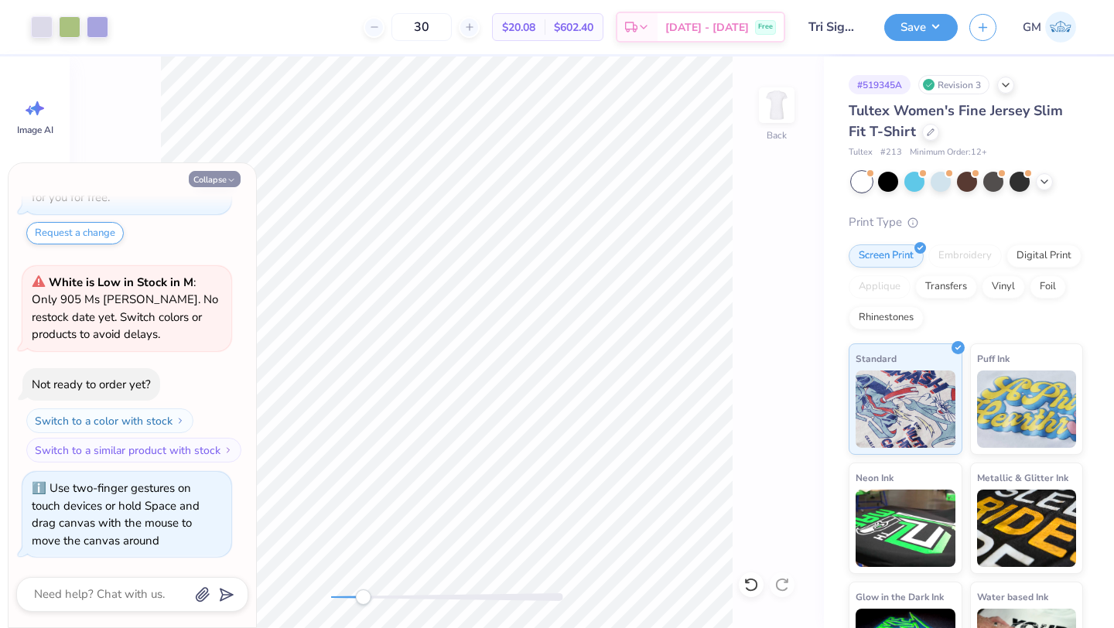
click at [231, 179] on icon "button" at bounding box center [231, 180] width 9 height 9
type textarea "x"
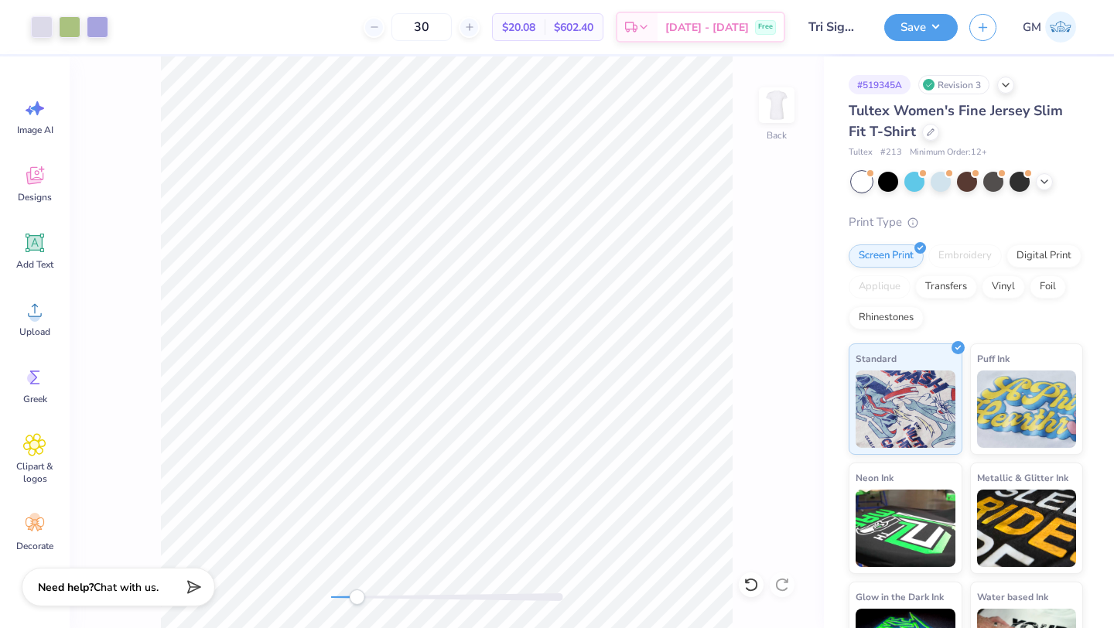
drag, startPoint x: 357, startPoint y: 596, endPoint x: 341, endPoint y: 596, distance: 15.5
click at [349, 596] on div "Accessibility label" at bounding box center [356, 596] width 15 height 15
drag, startPoint x: 343, startPoint y: 596, endPoint x: 446, endPoint y: 600, distance: 102.9
click at [446, 600] on div "Accessibility label" at bounding box center [446, 596] width 15 height 15
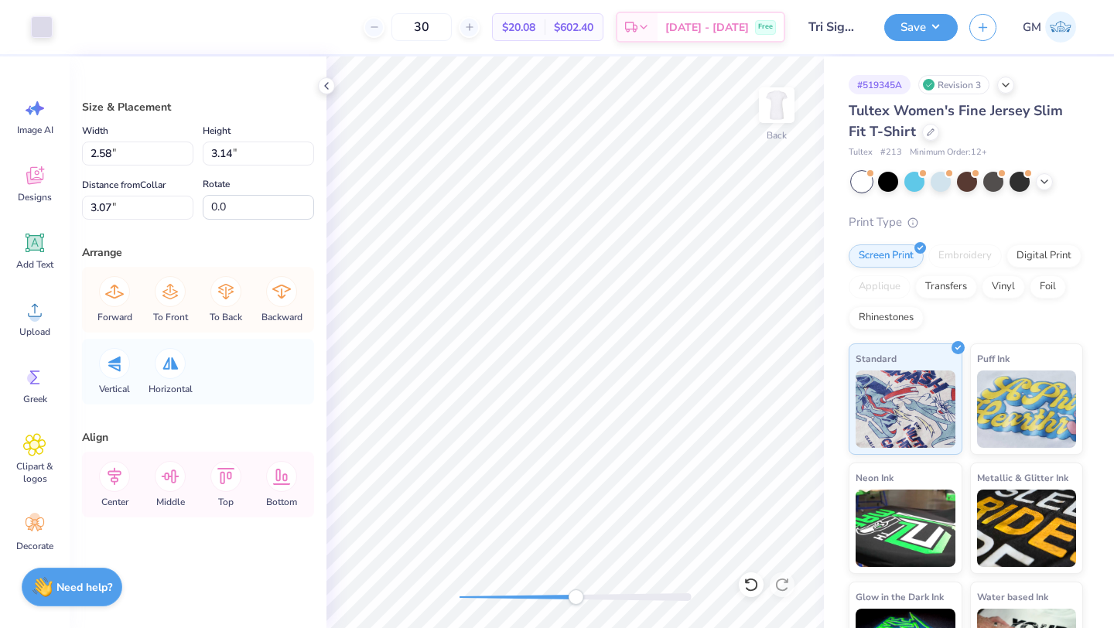
click at [600, 596] on div at bounding box center [575, 597] width 232 height 8
click at [261, 392] on div "Art colors 30 $20.08 Per Item $602.40 Total Est. Delivery [DATE] - [DATE] Free …" at bounding box center [557, 314] width 1114 height 628
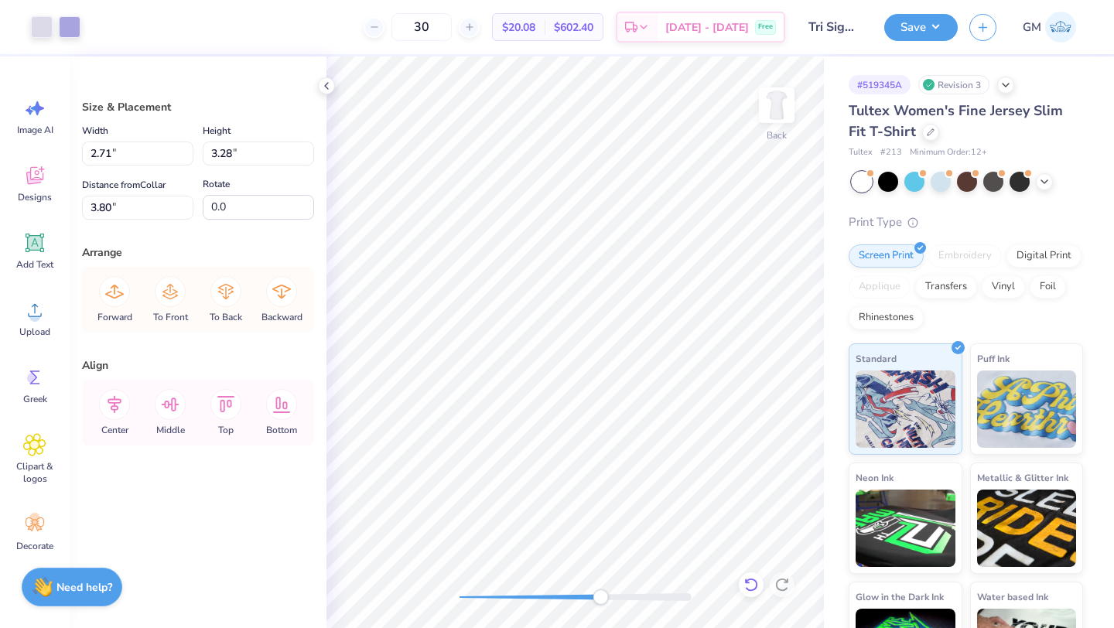
type input "4.84"
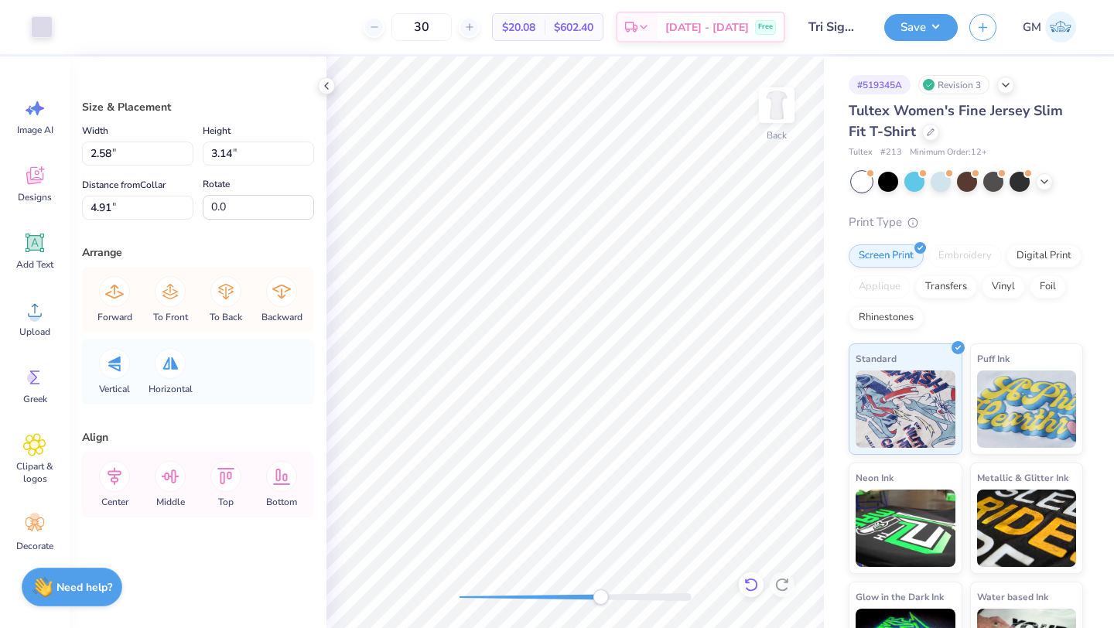
type input "0.08"
type input "5.55"
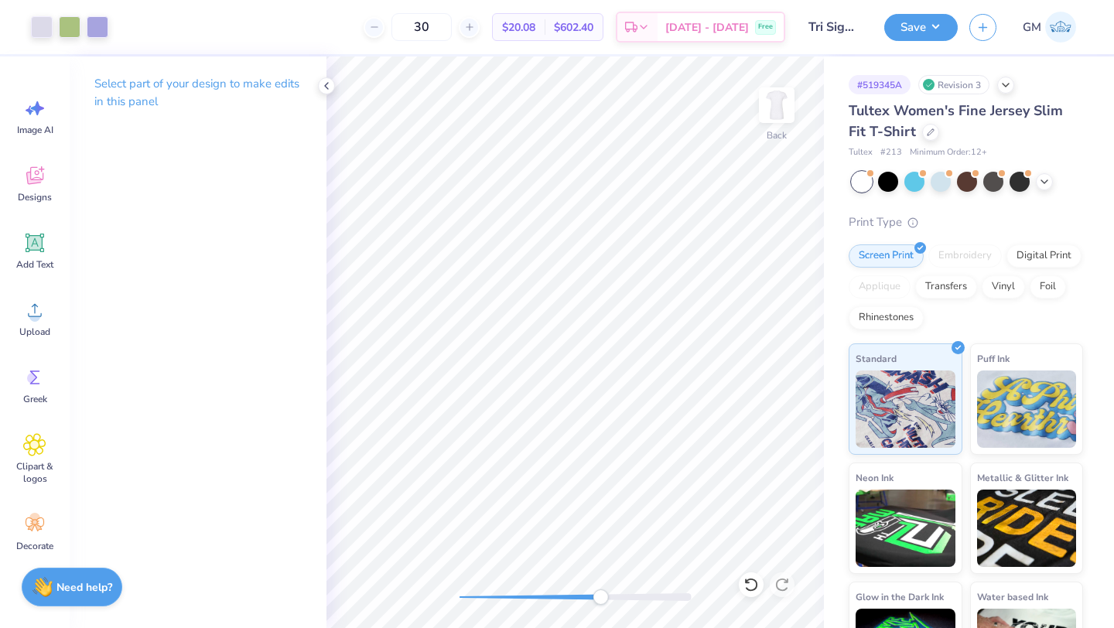
click at [581, 599] on div at bounding box center [575, 597] width 232 height 8
click at [562, 597] on div at bounding box center [575, 597] width 232 height 8
click at [524, 596] on div at bounding box center [575, 597] width 232 height 8
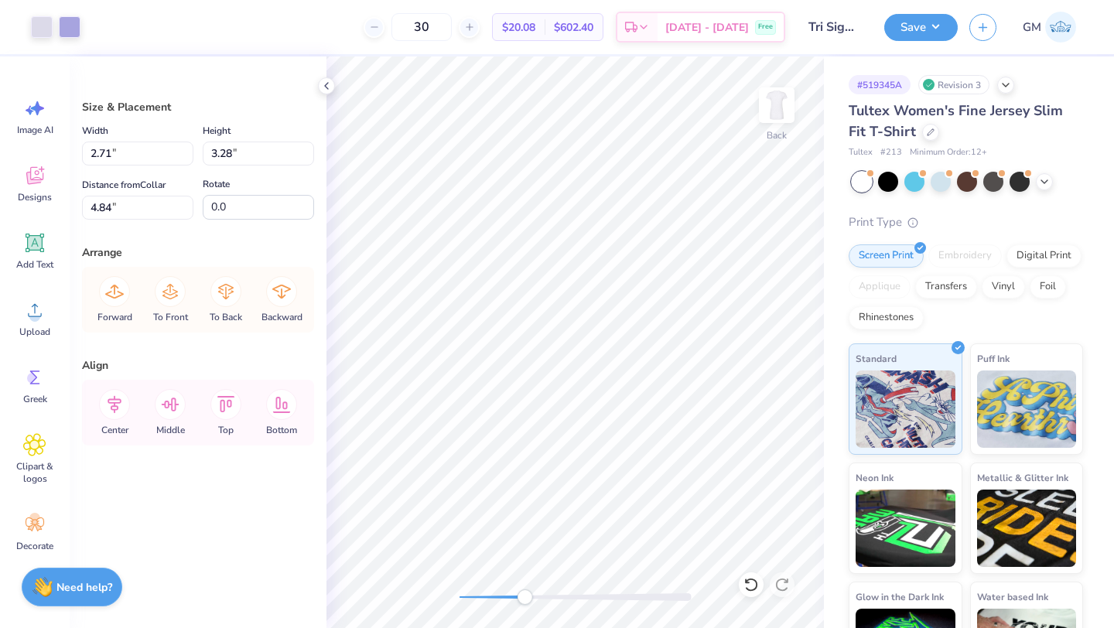
type input "3.00"
type input "2.46"
type input "3.02"
type input "3.16"
click at [486, 596] on div at bounding box center [575, 597] width 232 height 8
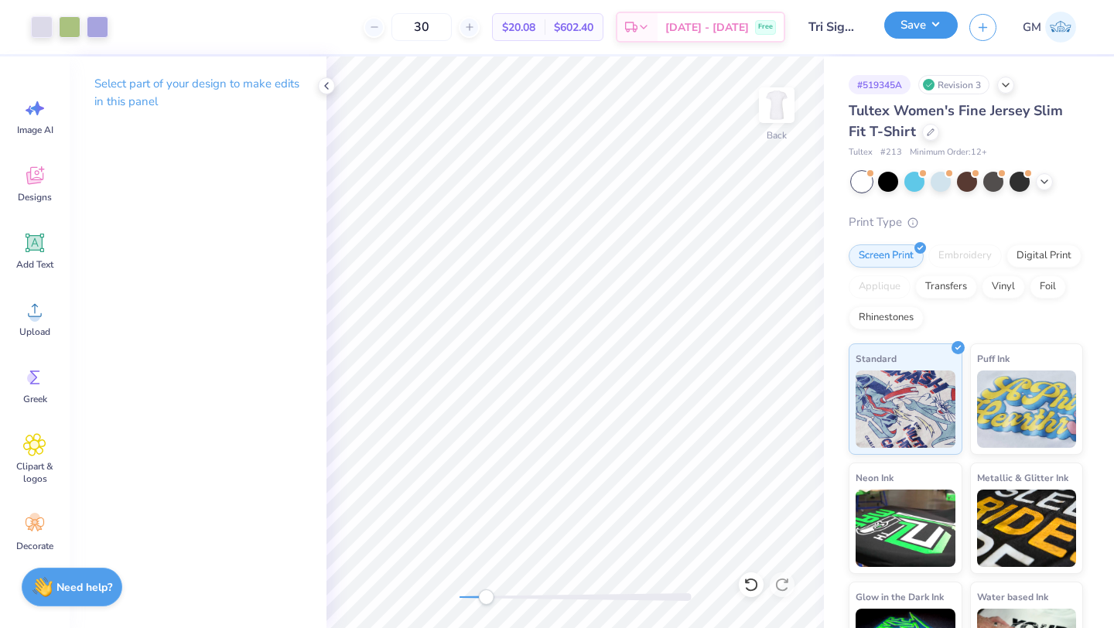
click at [927, 26] on button "Save" at bounding box center [920, 25] width 73 height 27
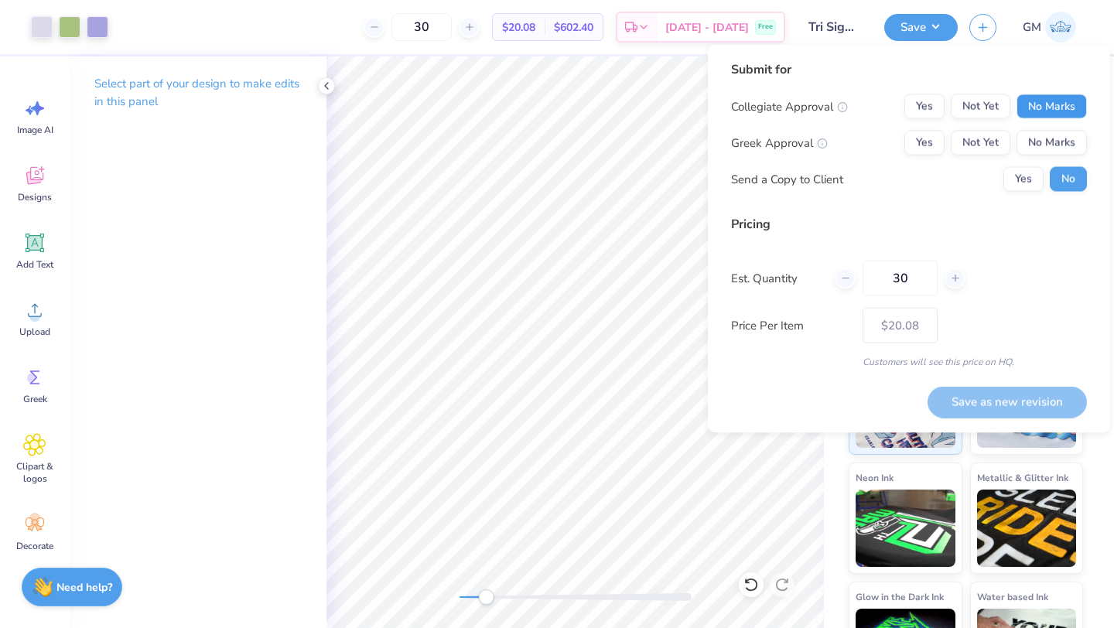
click at [1056, 114] on button "No Marks" at bounding box center [1051, 106] width 70 height 25
click at [942, 142] on button "Yes" at bounding box center [924, 143] width 40 height 25
click at [1021, 399] on button "Save as new revision" at bounding box center [1006, 402] width 159 height 32
type input "$20.08"
